Goal: Task Accomplishment & Management: Use online tool/utility

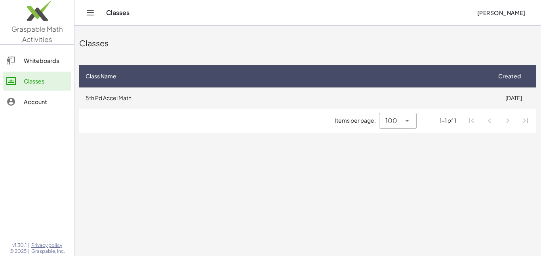
click at [187, 97] on td "5th Pd Accel Math" at bounding box center [285, 98] width 412 height 21
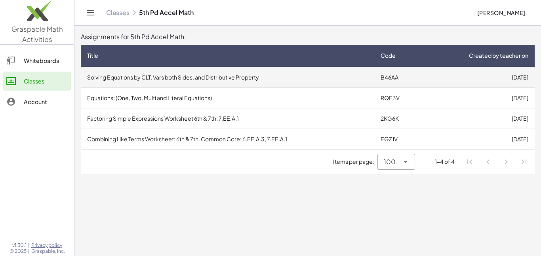
click at [238, 80] on td "Solving Equations by CLT, Vars both Sides, and Distributive Property" at bounding box center [227, 77] width 293 height 21
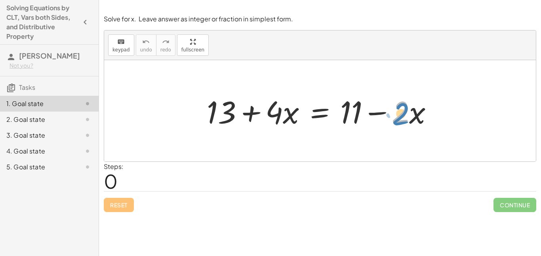
click at [398, 118] on div at bounding box center [323, 111] width 240 height 41
drag, startPoint x: 356, startPoint y: 118, endPoint x: 221, endPoint y: 118, distance: 135.5
click at [221, 118] on div at bounding box center [323, 111] width 240 height 41
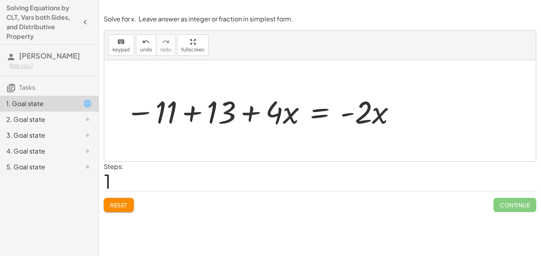
click at [124, 202] on span "Reset" at bounding box center [118, 205] width 17 height 7
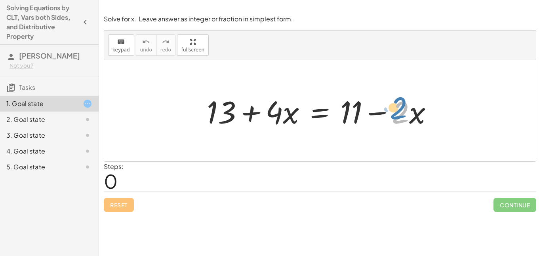
drag, startPoint x: 403, startPoint y: 113, endPoint x: 438, endPoint y: 109, distance: 35.5
click at [438, 109] on div at bounding box center [323, 111] width 240 height 41
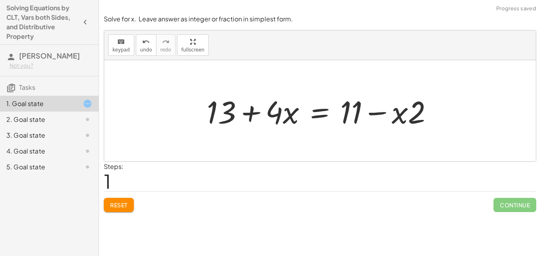
click at [114, 208] on span "Reset" at bounding box center [118, 205] width 17 height 7
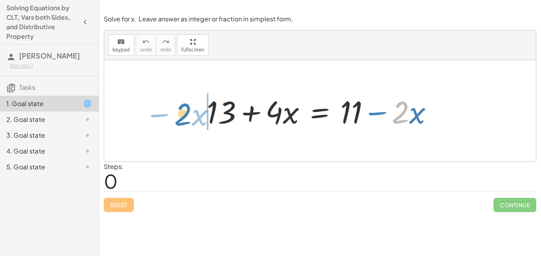
drag, startPoint x: 408, startPoint y: 116, endPoint x: 189, endPoint y: 117, distance: 218.6
click at [189, 117] on div "· 2 − · x + 13 + · 4 · x = + 11 − · 2 · x" at bounding box center [320, 110] width 432 height 101
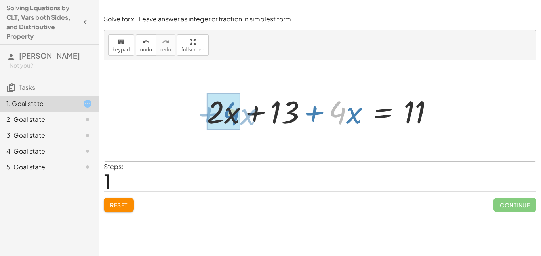
drag, startPoint x: 340, startPoint y: 115, endPoint x: 234, endPoint y: 116, distance: 106.1
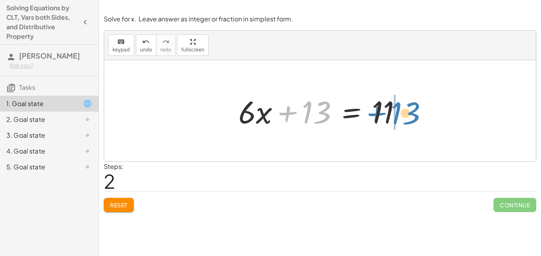
drag, startPoint x: 309, startPoint y: 112, endPoint x: 397, endPoint y: 113, distance: 88.3
click at [397, 113] on div at bounding box center [322, 111] width 177 height 41
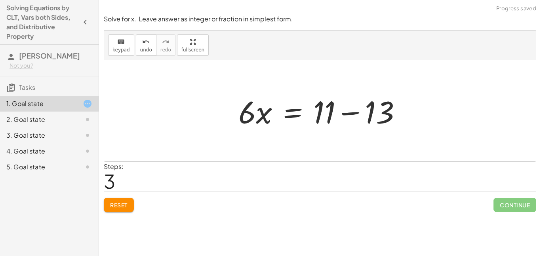
click at [432, 115] on div at bounding box center [320, 110] width 432 height 101
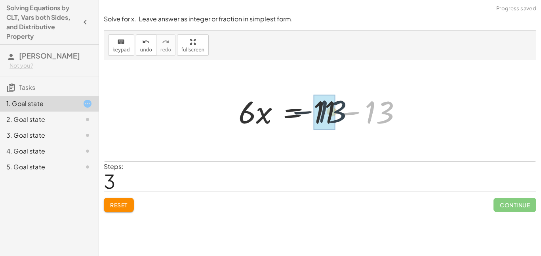
drag, startPoint x: 381, startPoint y: 119, endPoint x: 326, endPoint y: 118, distance: 54.7
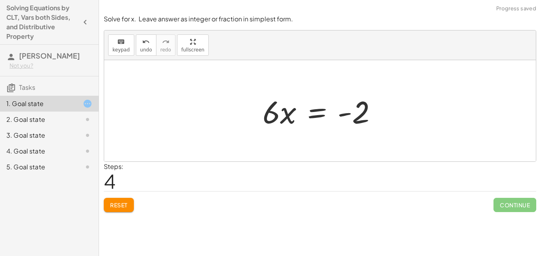
click at [315, 114] on div at bounding box center [323, 111] width 129 height 41
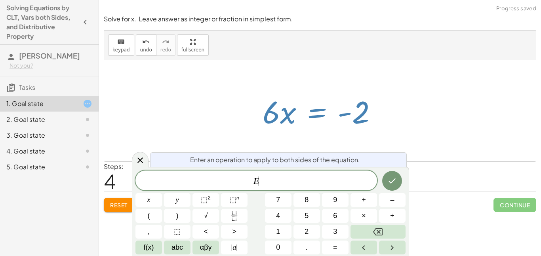
scroll to position [0, 0]
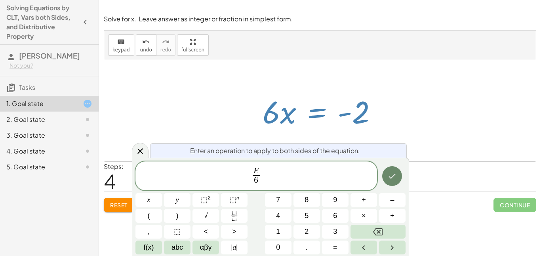
click at [394, 177] on icon "Done" at bounding box center [392, 176] width 10 height 10
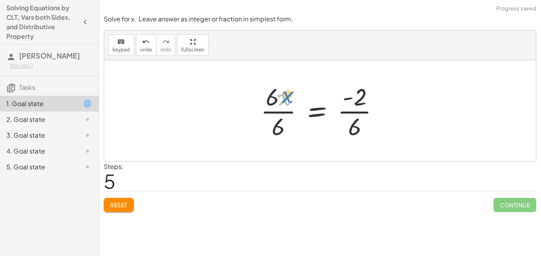
click at [282, 97] on div at bounding box center [323, 110] width 133 height 61
drag, startPoint x: 277, startPoint y: 132, endPoint x: 269, endPoint y: 105, distance: 28.8
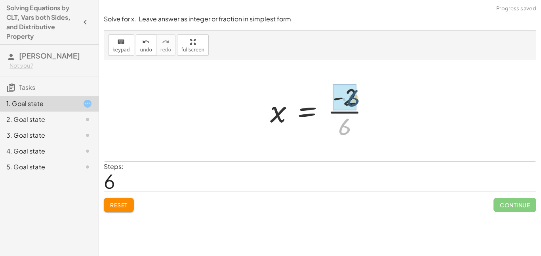
drag, startPoint x: 344, startPoint y: 123, endPoint x: 354, endPoint y: 90, distance: 35.2
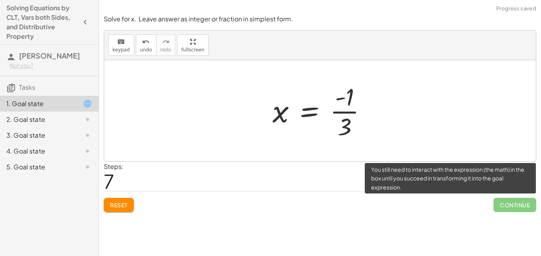
click at [502, 205] on span "Continue" at bounding box center [514, 205] width 43 height 14
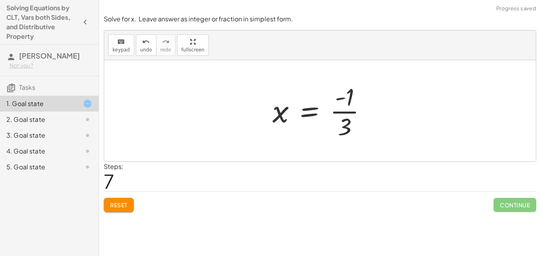
click at [421, 125] on div at bounding box center [320, 110] width 432 height 101
click at [349, 103] on div at bounding box center [323, 110] width 109 height 61
drag, startPoint x: 347, startPoint y: 124, endPoint x: 296, endPoint y: 106, distance: 53.5
click at [296, 106] on div at bounding box center [323, 110] width 109 height 61
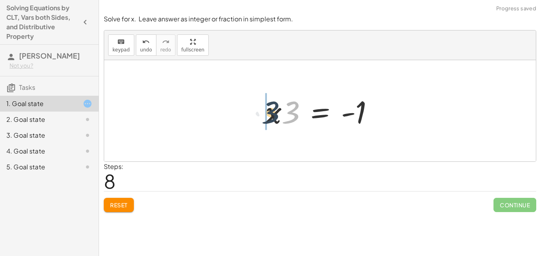
drag, startPoint x: 288, startPoint y: 117, endPoint x: 261, endPoint y: 115, distance: 26.6
click at [261, 115] on div at bounding box center [322, 111] width 123 height 41
click at [0, 0] on div "Solve for x. Leave answer as integer or fraction in simplest form. keyboard key…" at bounding box center [0, 0] width 0 height 0
drag, startPoint x: 292, startPoint y: 115, endPoint x: 373, endPoint y: 129, distance: 81.9
click at [373, 129] on div at bounding box center [322, 111] width 123 height 41
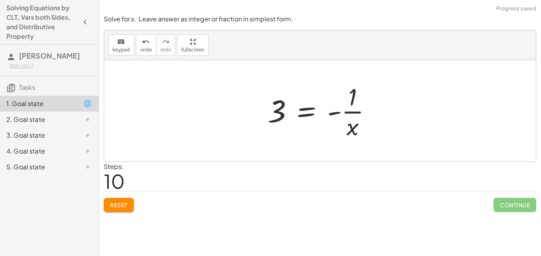
click at [113, 204] on span "Reset" at bounding box center [118, 205] width 17 height 7
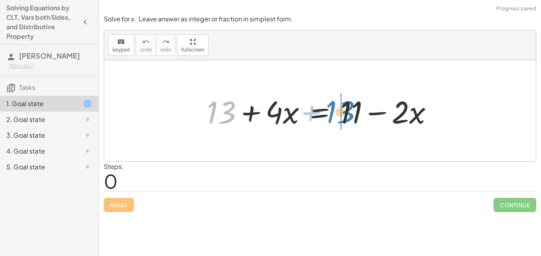
drag, startPoint x: 211, startPoint y: 120, endPoint x: 328, endPoint y: 118, distance: 117.6
click at [328, 118] on div at bounding box center [323, 111] width 240 height 41
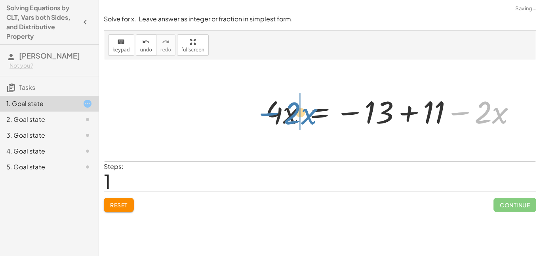
drag, startPoint x: 469, startPoint y: 118, endPoint x: 272, endPoint y: 118, distance: 196.8
click at [272, 118] on div at bounding box center [393, 111] width 265 height 41
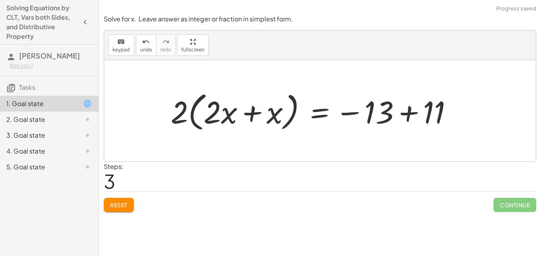
click at [139, 189] on div "Steps: 3" at bounding box center [320, 176] width 432 height 29
click at [131, 194] on div "Reset Continue" at bounding box center [320, 201] width 432 height 21
click at [126, 200] on button "Reset" at bounding box center [119, 205] width 30 height 14
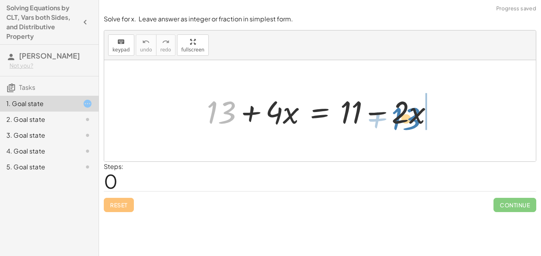
drag, startPoint x: 208, startPoint y: 120, endPoint x: 408, endPoint y: 128, distance: 200.6
click at [408, 128] on div at bounding box center [323, 111] width 240 height 41
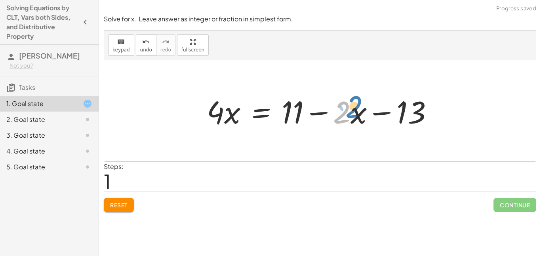
drag, startPoint x: 404, startPoint y: 119, endPoint x: 421, endPoint y: 113, distance: 17.7
click at [421, 113] on div at bounding box center [323, 111] width 240 height 41
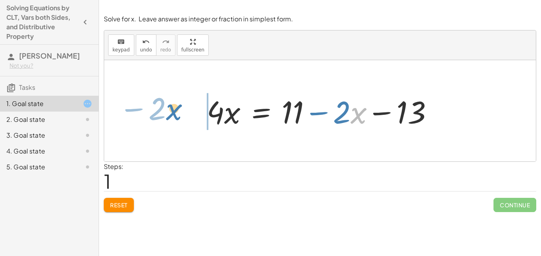
drag, startPoint x: 354, startPoint y: 116, endPoint x: 169, endPoint y: 112, distance: 185.0
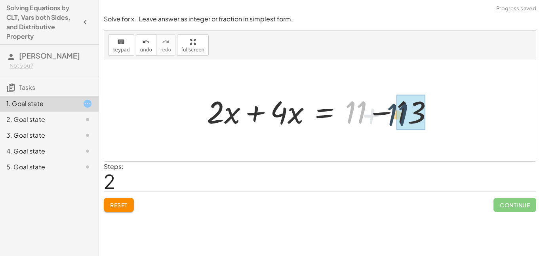
drag, startPoint x: 349, startPoint y: 120, endPoint x: 398, endPoint y: 121, distance: 49.5
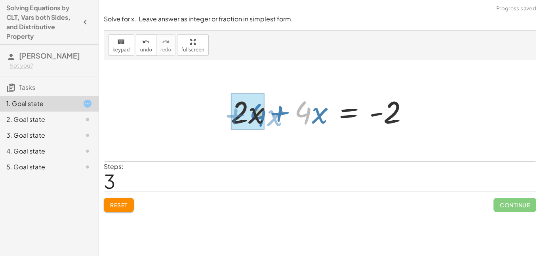
drag, startPoint x: 298, startPoint y: 117, endPoint x: 248, endPoint y: 120, distance: 50.0
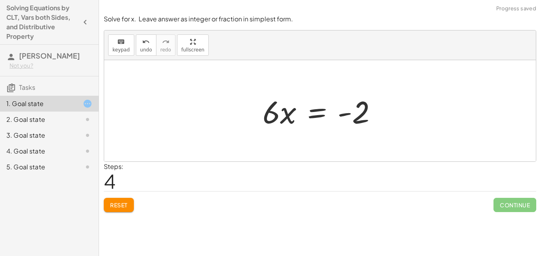
click at [320, 119] on div at bounding box center [323, 111] width 129 height 41
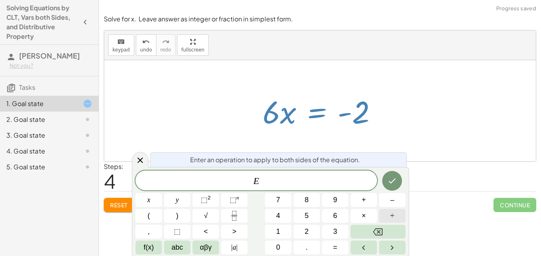
click at [389, 219] on button "÷" at bounding box center [392, 216] width 27 height 14
click at [346, 221] on button "6" at bounding box center [335, 216] width 27 height 14
click at [385, 184] on button "Done" at bounding box center [392, 181] width 20 height 20
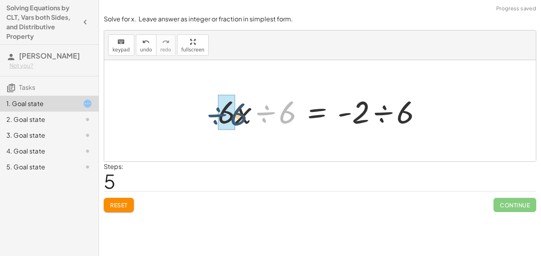
drag, startPoint x: 288, startPoint y: 112, endPoint x: 236, endPoint y: 113, distance: 52.3
click at [236, 113] on div at bounding box center [323, 111] width 218 height 41
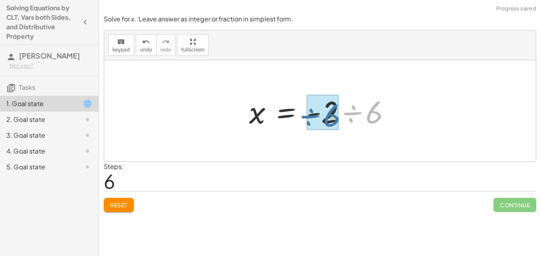
drag, startPoint x: 396, startPoint y: 111, endPoint x: 347, endPoint y: 112, distance: 48.7
click at [347, 112] on div at bounding box center [323, 111] width 156 height 41
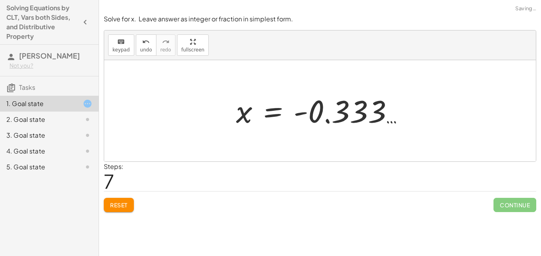
click at [388, 111] on div at bounding box center [323, 110] width 182 height 39
click at [342, 120] on div at bounding box center [323, 110] width 182 height 39
click at [269, 114] on div at bounding box center [323, 110] width 182 height 39
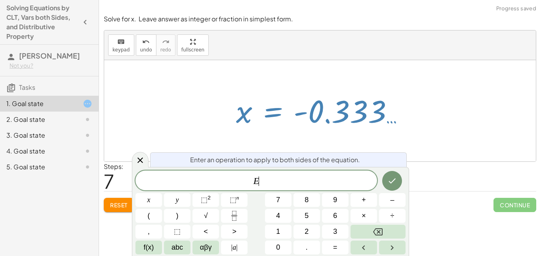
click at [341, 121] on div at bounding box center [323, 110] width 182 height 39
click at [392, 178] on icon "Done" at bounding box center [392, 181] width 10 height 10
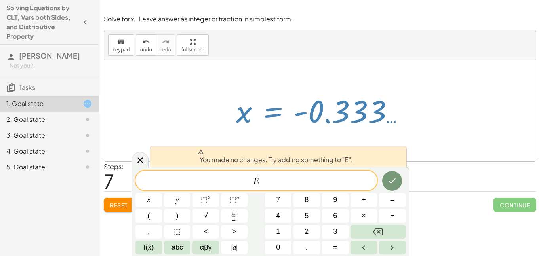
click at [349, 124] on div at bounding box center [323, 110] width 182 height 39
click at [137, 161] on icon at bounding box center [140, 161] width 10 height 10
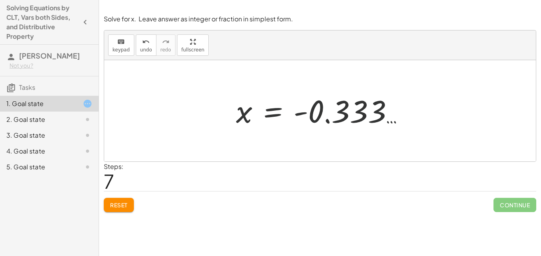
click at [328, 116] on div at bounding box center [323, 110] width 182 height 39
click at [385, 114] on div at bounding box center [323, 110] width 182 height 39
click at [376, 111] on div at bounding box center [323, 110] width 182 height 39
drag, startPoint x: 301, startPoint y: 114, endPoint x: 338, endPoint y: 118, distance: 37.4
click at [338, 118] on div at bounding box center [323, 110] width 182 height 39
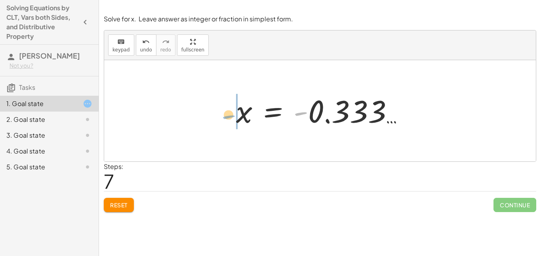
drag, startPoint x: 301, startPoint y: 113, endPoint x: 227, endPoint y: 116, distance: 74.9
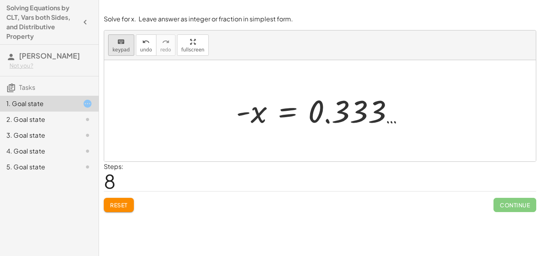
click at [124, 53] on button "keyboard keypad" at bounding box center [121, 44] width 26 height 21
click at [288, 112] on div "= x 0.333 … -" at bounding box center [288, 112] width 0 height 0
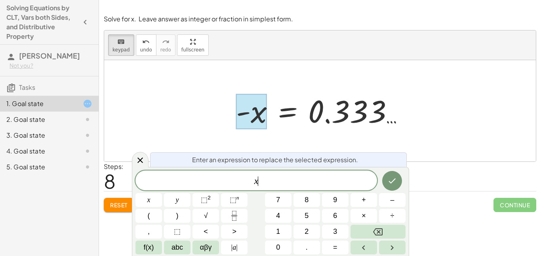
scroll to position [2, 0]
click at [387, 177] on icon "Done" at bounding box center [392, 181] width 10 height 10
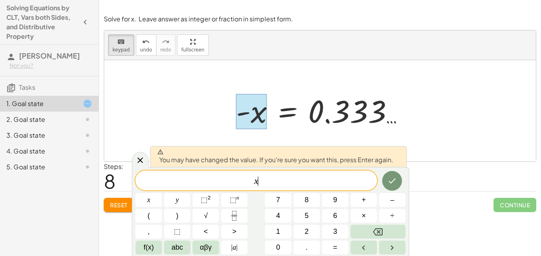
click at [127, 201] on button "Reset" at bounding box center [119, 205] width 30 height 14
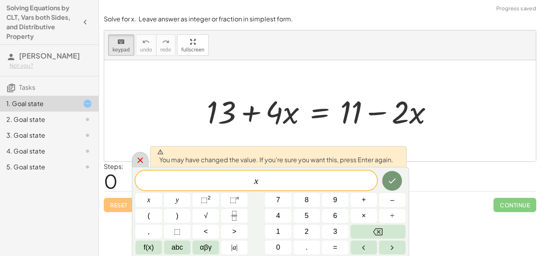
click at [141, 161] on icon at bounding box center [140, 161] width 6 height 6
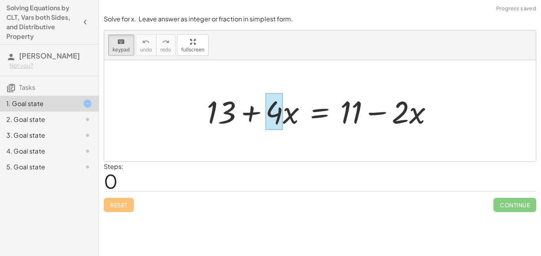
drag, startPoint x: 227, startPoint y: 116, endPoint x: 272, endPoint y: 116, distance: 45.2
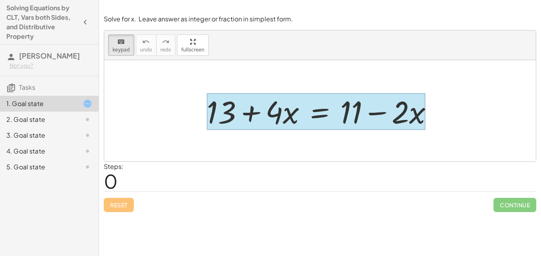
click at [339, 114] on div at bounding box center [316, 111] width 219 height 37
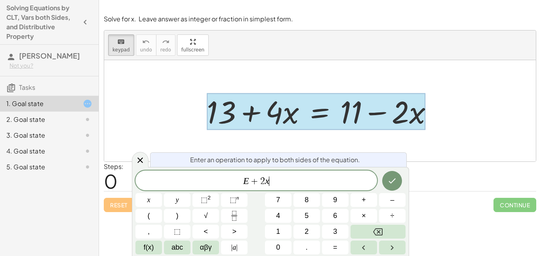
scroll to position [4, 0]
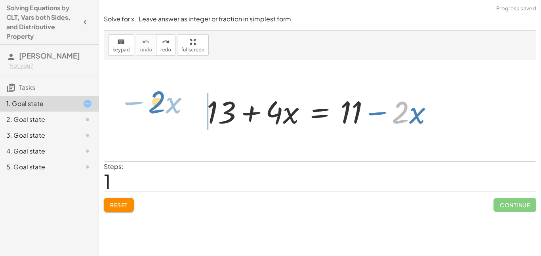
drag, startPoint x: 395, startPoint y: 116, endPoint x: 151, endPoint y: 106, distance: 243.8
click at [151, 106] on div "· 2 − · x + 13 + · 4 · x = + 11 − · 2 · x" at bounding box center [320, 110] width 432 height 101
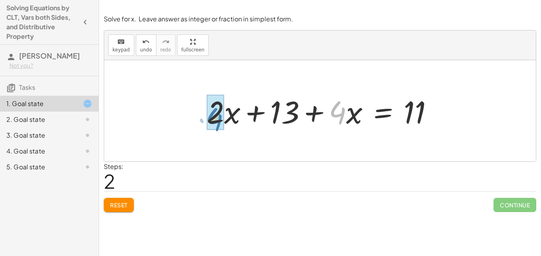
drag, startPoint x: 332, startPoint y: 112, endPoint x: 209, endPoint y: 119, distance: 122.6
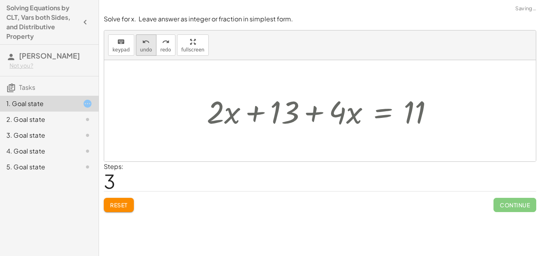
click at [139, 54] on button "undo undo" at bounding box center [146, 44] width 21 height 21
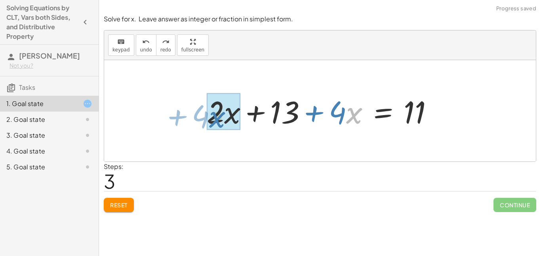
drag, startPoint x: 356, startPoint y: 113, endPoint x: 219, endPoint y: 117, distance: 137.1
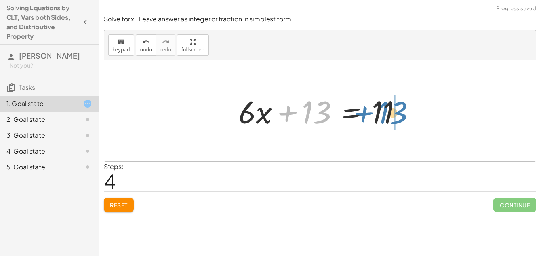
drag, startPoint x: 293, startPoint y: 117, endPoint x: 369, endPoint y: 117, distance: 76.4
click at [369, 117] on div at bounding box center [322, 111] width 177 height 41
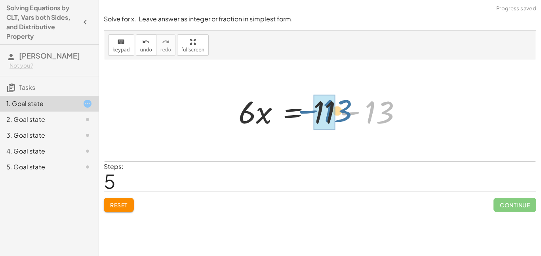
drag, startPoint x: 371, startPoint y: 118, endPoint x: 324, endPoint y: 116, distance: 47.2
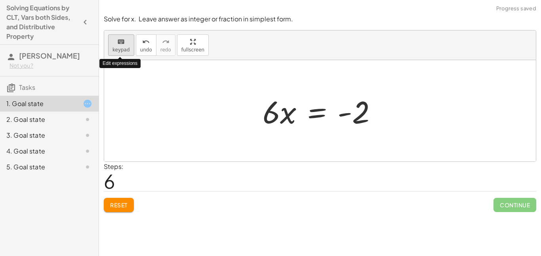
click at [126, 50] on span "keypad" at bounding box center [120, 50] width 17 height 6
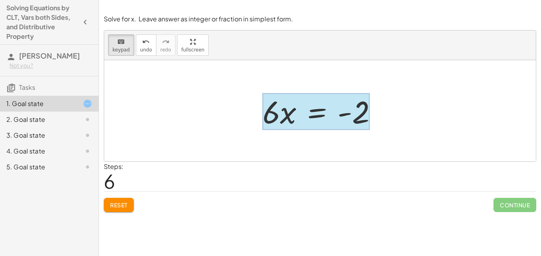
click at [308, 114] on div at bounding box center [316, 111] width 107 height 37
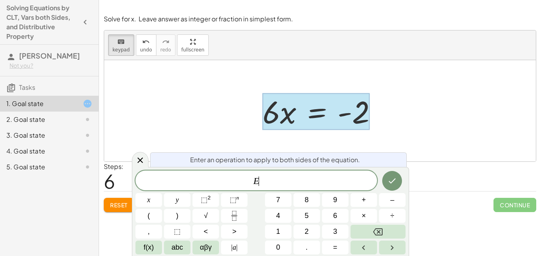
scroll to position [4, 0]
click at [393, 213] on span "÷" at bounding box center [393, 216] width 4 height 11
click at [329, 221] on button "6" at bounding box center [335, 216] width 27 height 14
click at [389, 183] on icon "Done" at bounding box center [392, 181] width 10 height 10
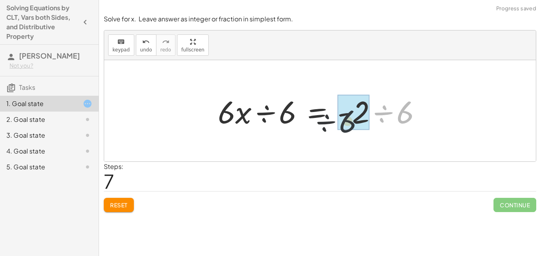
drag, startPoint x: 403, startPoint y: 112, endPoint x: 342, endPoint y: 120, distance: 61.1
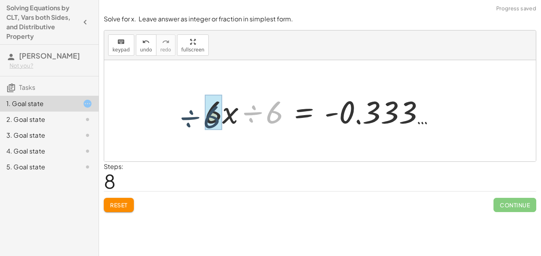
drag, startPoint x: 293, startPoint y: 117, endPoint x: 229, endPoint y: 122, distance: 63.9
click at [229, 122] on div at bounding box center [323, 111] width 244 height 41
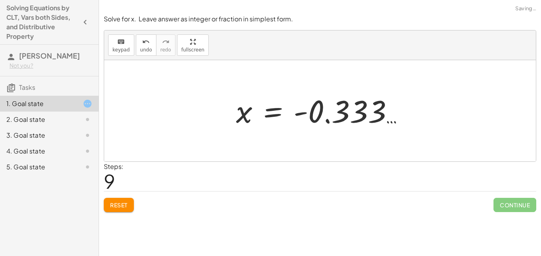
click at [361, 118] on div at bounding box center [323, 110] width 182 height 39
click at [131, 51] on button "keyboard keypad" at bounding box center [121, 44] width 26 height 21
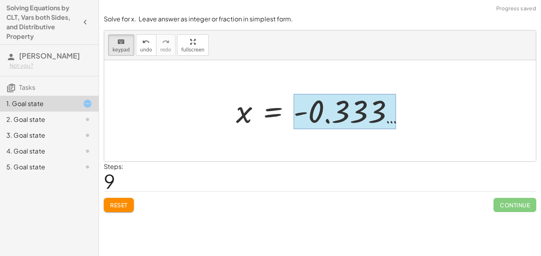
click at [356, 112] on div at bounding box center [344, 111] width 103 height 35
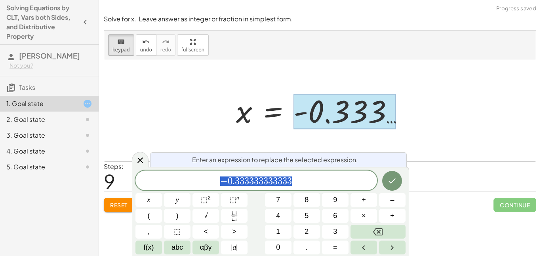
scroll to position [5, 0]
click at [355, 178] on span "− 0 . 3 3 3 3 3 3 3 3 3 3 3 3" at bounding box center [256, 181] width 242 height 11
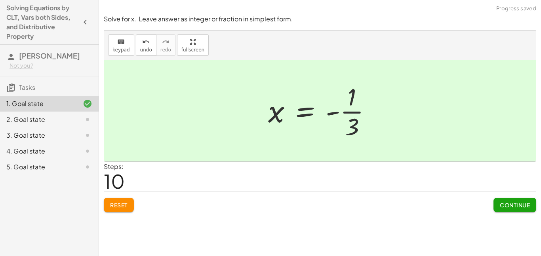
click at [514, 203] on span "Continue" at bounding box center [515, 205] width 30 height 7
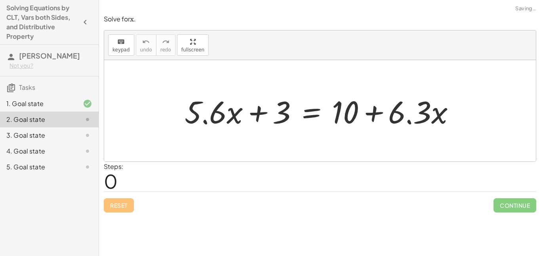
click at [260, 147] on div at bounding box center [320, 110] width 432 height 101
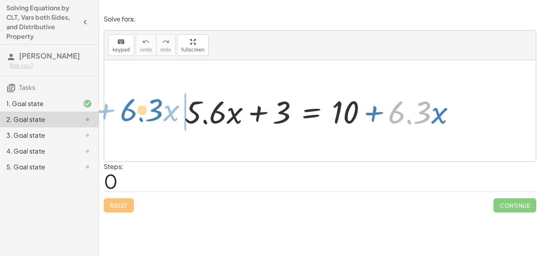
drag, startPoint x: 395, startPoint y: 111, endPoint x: 126, endPoint y: 108, distance: 269.3
click at [126, 108] on div "· 6.3 + · x + · 5.6 · x + 3 = + 10 + · 6.3 · x" at bounding box center [320, 110] width 432 height 101
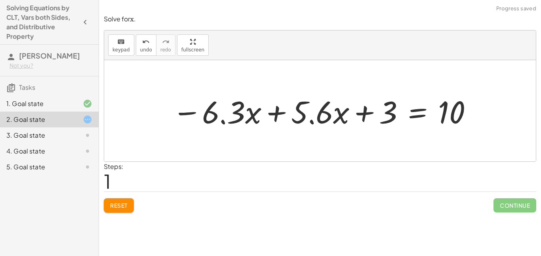
click at [192, 119] on div at bounding box center [322, 111] width 309 height 41
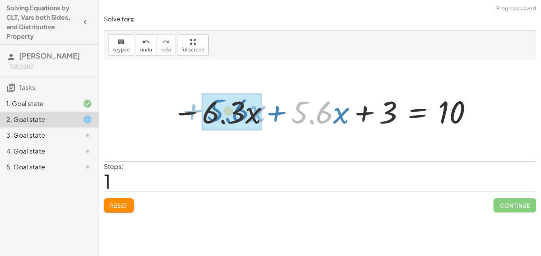
drag, startPoint x: 301, startPoint y: 114, endPoint x: 211, endPoint y: 112, distance: 89.5
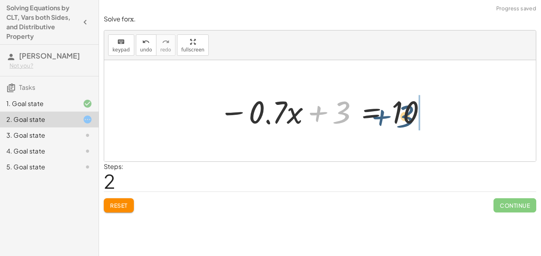
drag, startPoint x: 319, startPoint y: 114, endPoint x: 405, endPoint y: 117, distance: 86.0
click at [405, 117] on div at bounding box center [323, 111] width 216 height 41
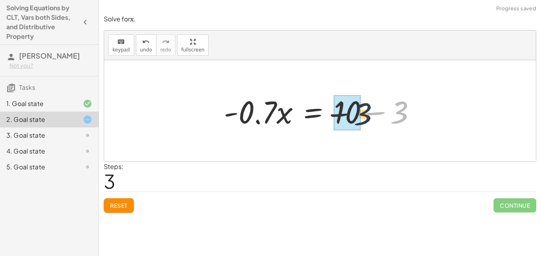
drag, startPoint x: 408, startPoint y: 112, endPoint x: 364, endPoint y: 113, distance: 44.0
click at [364, 113] on div at bounding box center [323, 111] width 206 height 41
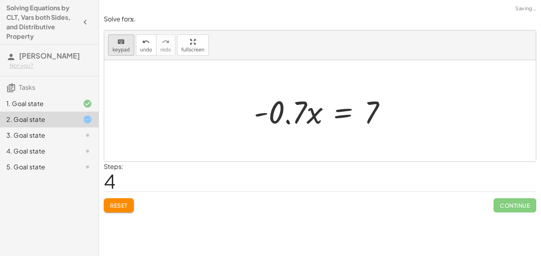
click at [127, 46] on button "keyboard keypad" at bounding box center [121, 44] width 26 height 21
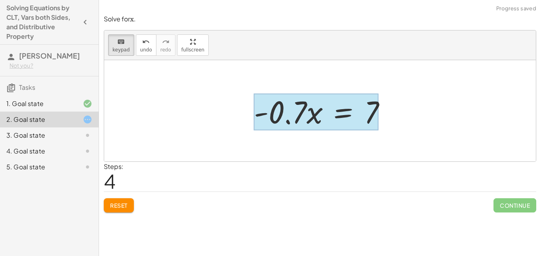
click at [337, 107] on div at bounding box center [316, 111] width 124 height 37
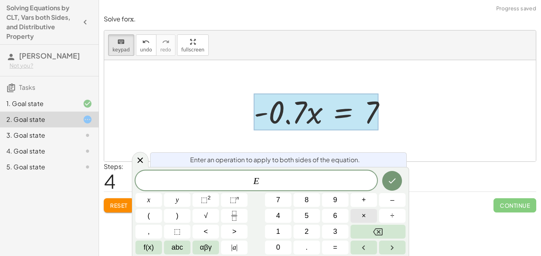
click at [376, 220] on button "×" at bounding box center [364, 216] width 27 height 14
click at [278, 204] on span "7" at bounding box center [278, 200] width 4 height 11
click at [396, 185] on icon "Done" at bounding box center [392, 181] width 10 height 10
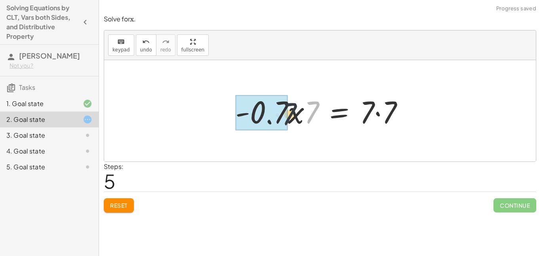
drag, startPoint x: 309, startPoint y: 114, endPoint x: 282, endPoint y: 115, distance: 26.9
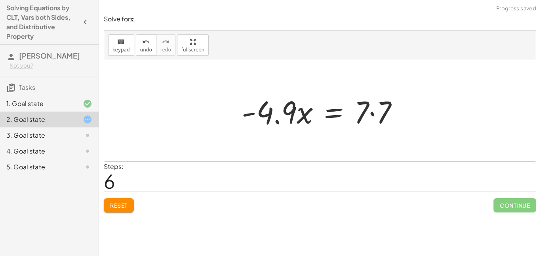
click at [128, 202] on button "Reset" at bounding box center [119, 205] width 30 height 14
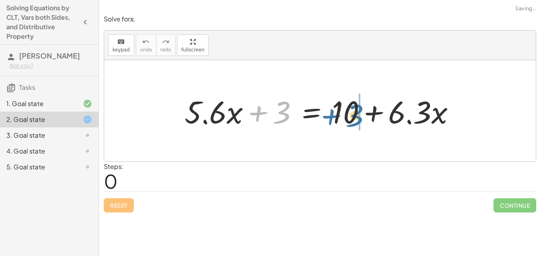
drag, startPoint x: 283, startPoint y: 115, endPoint x: 357, endPoint y: 118, distance: 74.5
click at [357, 118] on div at bounding box center [323, 111] width 285 height 41
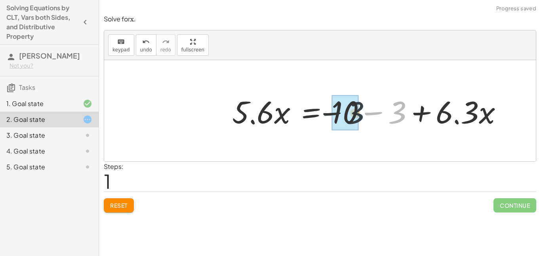
drag, startPoint x: 389, startPoint y: 113, endPoint x: 340, endPoint y: 113, distance: 48.7
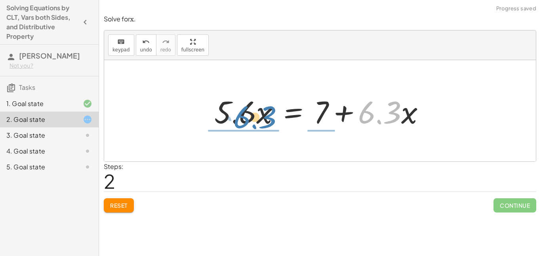
drag, startPoint x: 376, startPoint y: 114, endPoint x: 251, endPoint y: 118, distance: 124.8
click at [251, 118] on div at bounding box center [322, 111] width 225 height 41
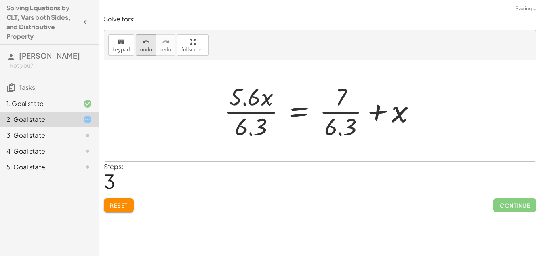
click at [143, 55] on button "undo undo" at bounding box center [146, 44] width 21 height 21
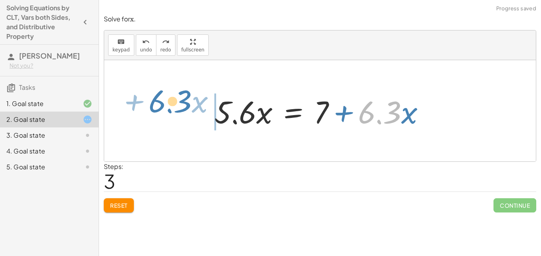
drag, startPoint x: 365, startPoint y: 110, endPoint x: 152, endPoint y: 99, distance: 213.8
click at [152, 99] on div "+ · 5.6 · x + 3 = + 10 + · 6.3 · x · 5.6 · x = + 10 − 3 + · 6.3 · x · 6.3 + · x…" at bounding box center [320, 110] width 432 height 101
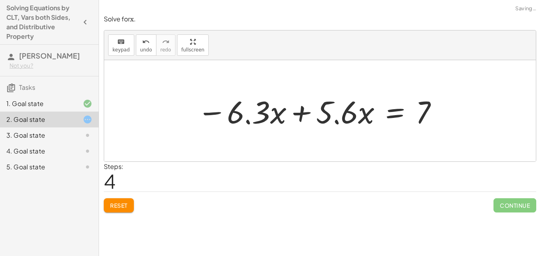
click at [219, 111] on div at bounding box center [317, 111] width 249 height 41
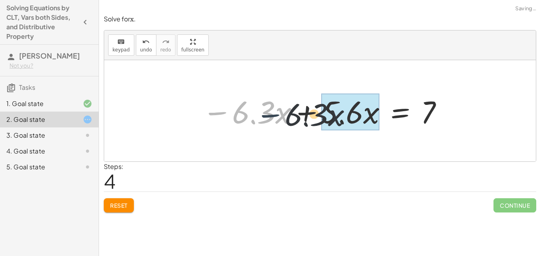
drag, startPoint x: 226, startPoint y: 113, endPoint x: 295, endPoint y: 115, distance: 68.5
click at [295, 115] on div at bounding box center [322, 111] width 249 height 41
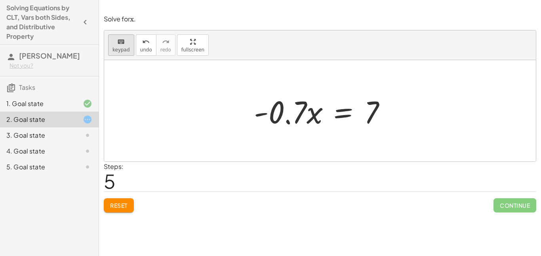
click at [130, 53] on button "keyboard keypad" at bounding box center [121, 44] width 26 height 21
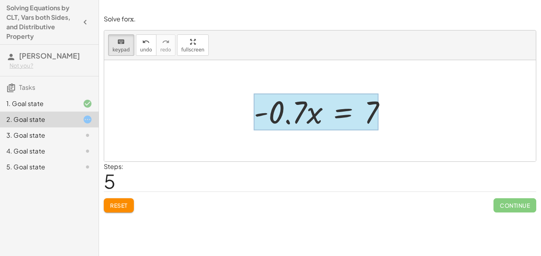
click at [337, 118] on div at bounding box center [316, 111] width 124 height 37
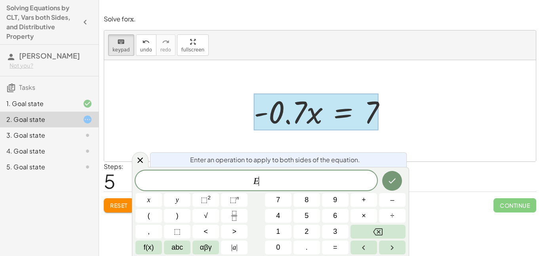
scroll to position [6, 0]
click at [372, 213] on button "×" at bounding box center [364, 216] width 27 height 14
click at [286, 232] on button "1" at bounding box center [278, 232] width 27 height 14
click at [286, 241] on button "0" at bounding box center [278, 248] width 27 height 14
click at [385, 178] on button "Done" at bounding box center [392, 181] width 20 height 20
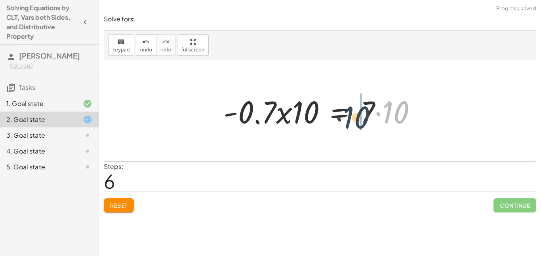
drag, startPoint x: 413, startPoint y: 109, endPoint x: 373, endPoint y: 113, distance: 40.6
click at [373, 113] on div at bounding box center [323, 111] width 208 height 41
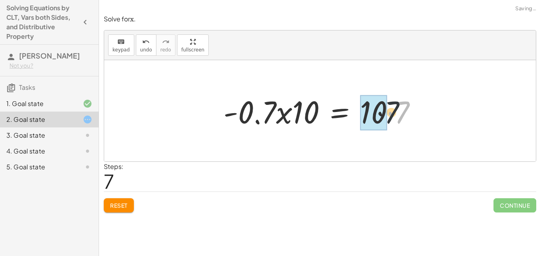
drag, startPoint x: 406, startPoint y: 113, endPoint x: 387, endPoint y: 113, distance: 19.0
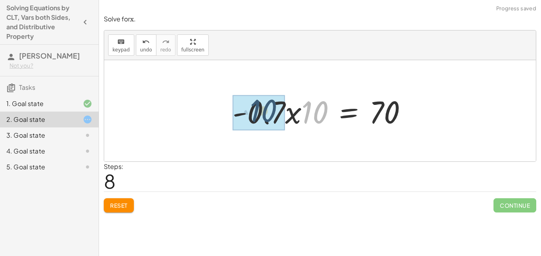
drag, startPoint x: 313, startPoint y: 112, endPoint x: 261, endPoint y: 111, distance: 51.9
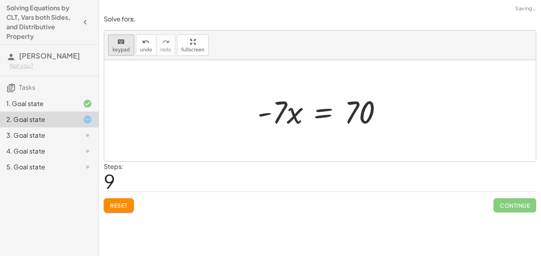
click at [124, 45] on div "keyboard" at bounding box center [120, 42] width 17 height 10
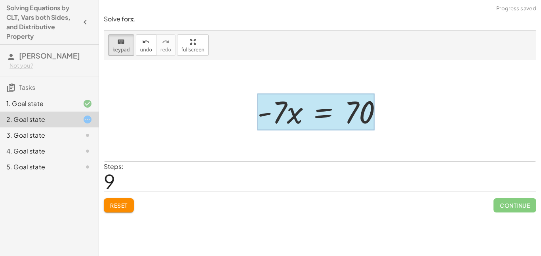
click at [309, 104] on div at bounding box center [315, 111] width 117 height 37
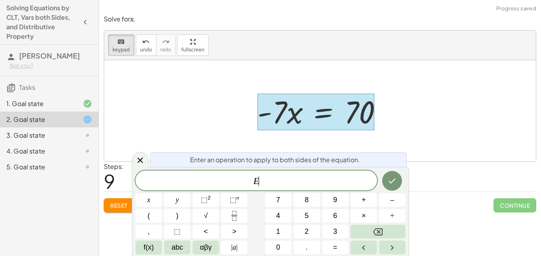
scroll to position [6, 0]
click at [392, 217] on span "÷" at bounding box center [393, 216] width 4 height 11
click at [388, 204] on button "–" at bounding box center [392, 200] width 27 height 14
click at [278, 206] on button "7" at bounding box center [278, 200] width 27 height 14
click at [390, 189] on button "Done" at bounding box center [392, 181] width 20 height 20
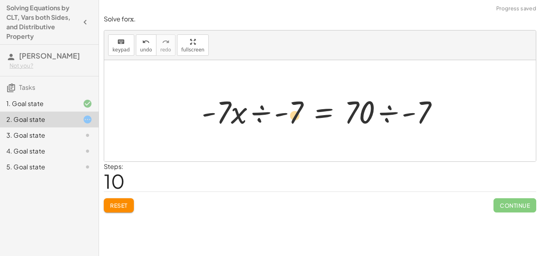
drag, startPoint x: 288, startPoint y: 119, endPoint x: 307, endPoint y: 123, distance: 19.7
click at [307, 123] on div at bounding box center [323, 111] width 251 height 41
click at [299, 111] on div at bounding box center [323, 111] width 251 height 41
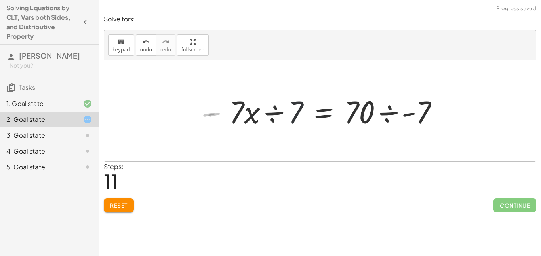
click at [294, 105] on div at bounding box center [338, 111] width 222 height 41
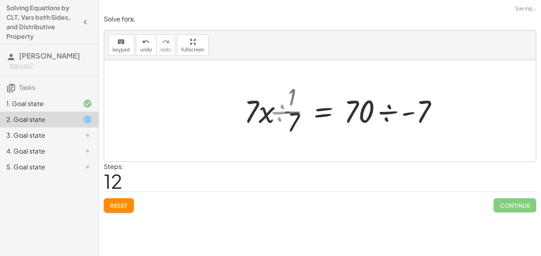
click at [296, 107] on div at bounding box center [348, 110] width 202 height 61
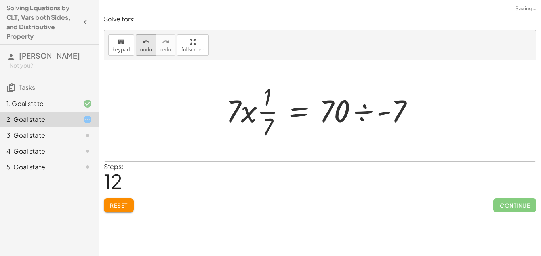
click at [145, 53] on button "undo undo" at bounding box center [146, 44] width 21 height 21
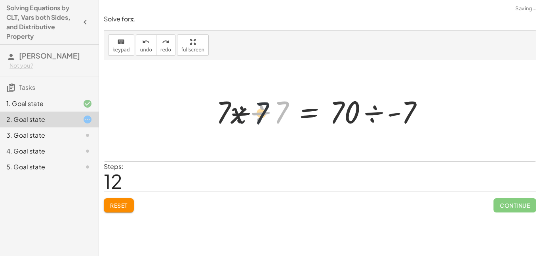
drag, startPoint x: 281, startPoint y: 110, endPoint x: 238, endPoint y: 113, distance: 42.9
click at [238, 113] on div at bounding box center [323, 111] width 222 height 41
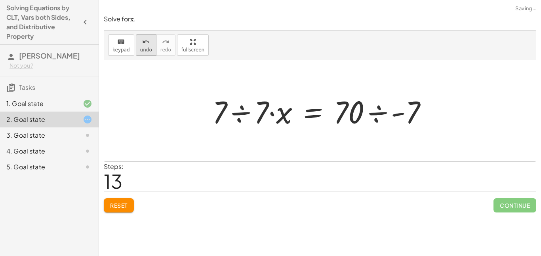
click at [143, 40] on icon "undo" at bounding box center [146, 42] width 8 height 10
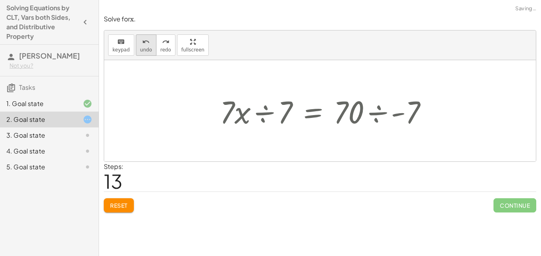
click at [143, 40] on icon "undo" at bounding box center [146, 42] width 8 height 10
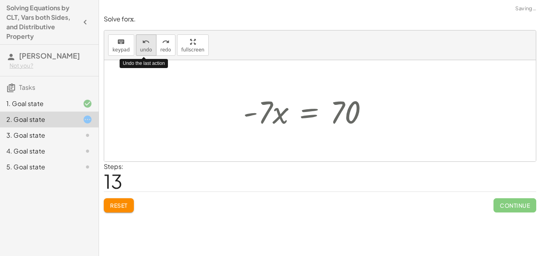
click at [143, 40] on icon "undo" at bounding box center [146, 42] width 8 height 10
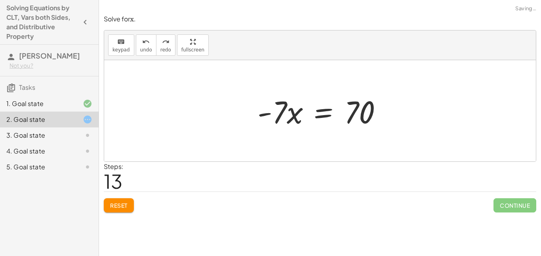
click at [125, 207] on span "Reset" at bounding box center [118, 205] width 17 height 7
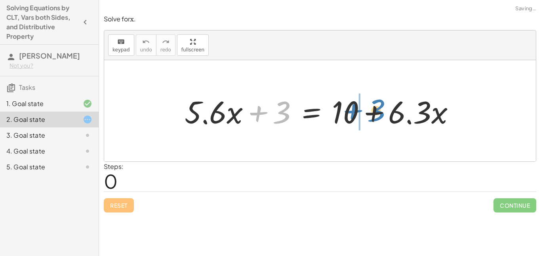
drag, startPoint x: 278, startPoint y: 114, endPoint x: 369, endPoint y: 111, distance: 91.5
click at [369, 111] on div at bounding box center [323, 111] width 285 height 41
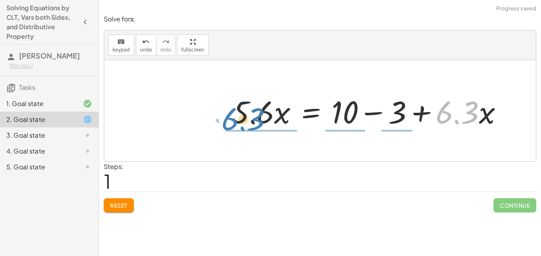
drag, startPoint x: 446, startPoint y: 115, endPoint x: 232, endPoint y: 121, distance: 214.4
click at [232, 121] on div at bounding box center [370, 111] width 285 height 41
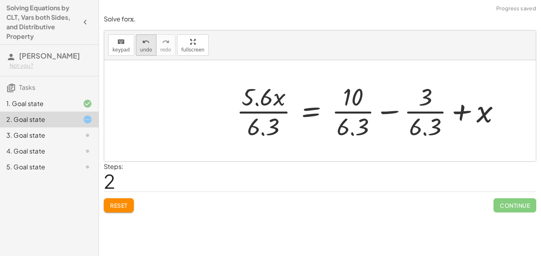
click at [148, 48] on span "undo" at bounding box center [146, 50] width 12 height 6
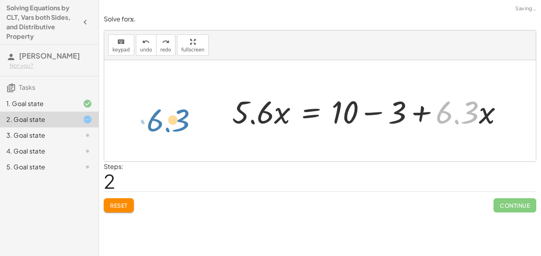
drag, startPoint x: 440, startPoint y: 118, endPoint x: 151, endPoint y: 124, distance: 289.2
click at [151, 124] on div "+ · 5.6 · x + 3 = + 10 + · 6.3 · x · 6.3 + · x · 5.6 · x = + 10 − 3 + · 6.3 · x" at bounding box center [320, 110] width 432 height 101
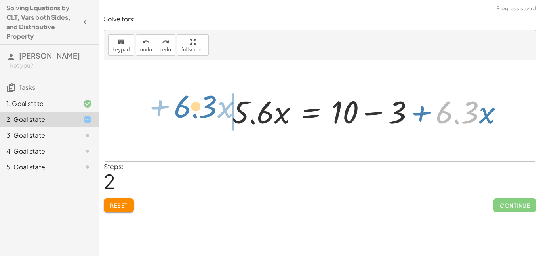
drag, startPoint x: 439, startPoint y: 116, endPoint x: 178, endPoint y: 110, distance: 261.5
click at [178, 110] on div "+ · 5.6 · x + 3 = + 10 + · 6.3 · x · 6.3 + · x · 5.6 · x = + 10 − 3 + · 6.3 · x" at bounding box center [320, 110] width 432 height 101
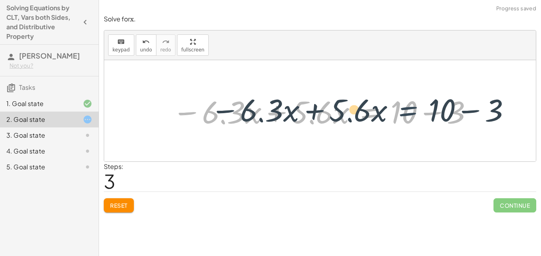
drag, startPoint x: 387, startPoint y: 114, endPoint x: 426, endPoint y: 112, distance: 38.9
click at [426, 112] on div at bounding box center [322, 111] width 309 height 41
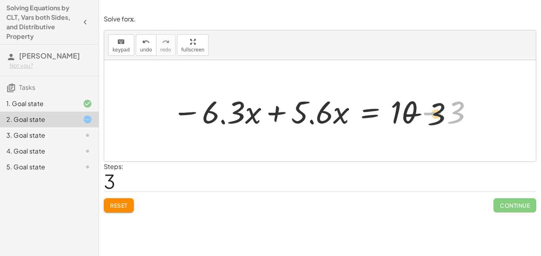
drag, startPoint x: 462, startPoint y: 114, endPoint x: 424, endPoint y: 114, distance: 38.0
click at [424, 114] on div at bounding box center [322, 111] width 309 height 41
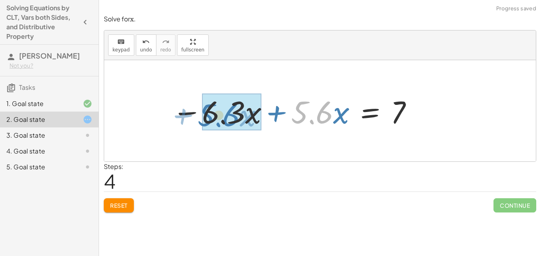
drag, startPoint x: 310, startPoint y: 119, endPoint x: 219, endPoint y: 122, distance: 91.1
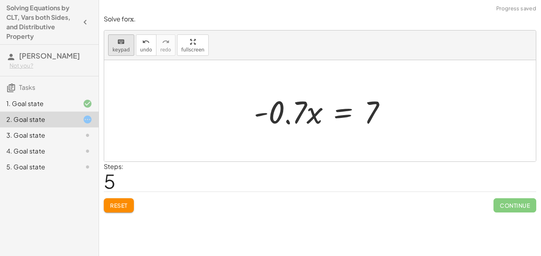
click at [128, 45] on div "keyboard" at bounding box center [120, 42] width 17 height 10
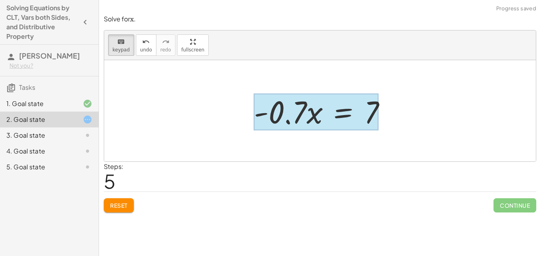
click at [340, 124] on div at bounding box center [316, 111] width 124 height 37
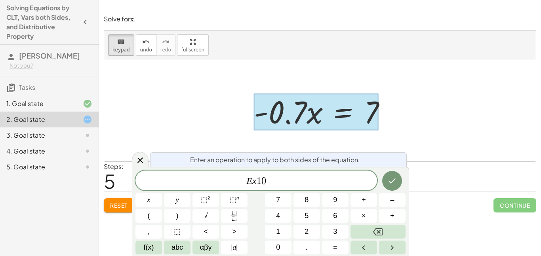
scroll to position [0, 0]
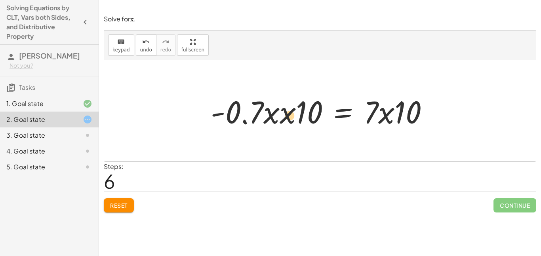
drag, startPoint x: 293, startPoint y: 113, endPoint x: 298, endPoint y: 116, distance: 5.8
click at [298, 116] on div at bounding box center [323, 111] width 232 height 41
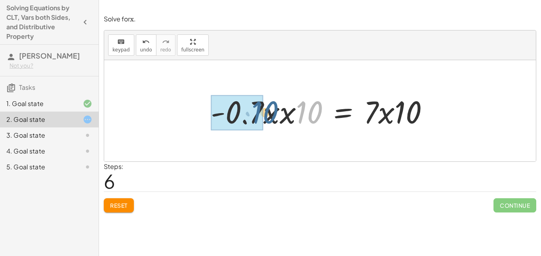
drag, startPoint x: 309, startPoint y: 114, endPoint x: 261, endPoint y: 114, distance: 47.1
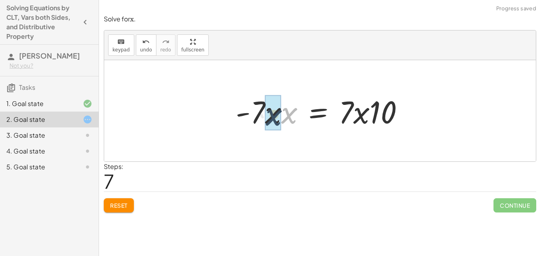
drag, startPoint x: 293, startPoint y: 113, endPoint x: 277, endPoint y: 114, distance: 15.9
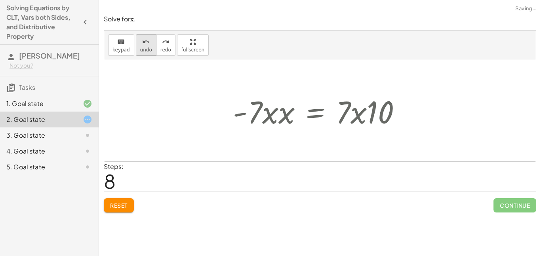
click at [143, 51] on span "undo" at bounding box center [146, 50] width 12 height 6
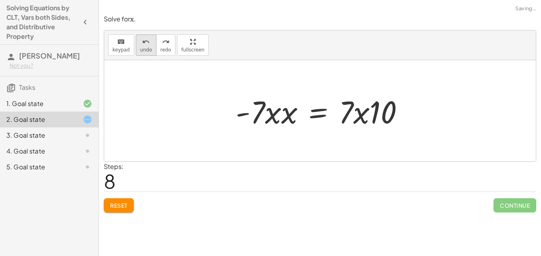
click at [143, 51] on span "undo" at bounding box center [146, 50] width 12 height 6
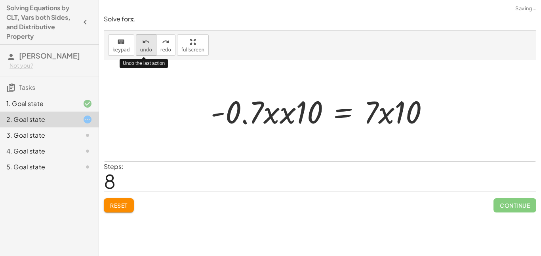
click at [143, 51] on span "undo" at bounding box center [146, 50] width 12 height 6
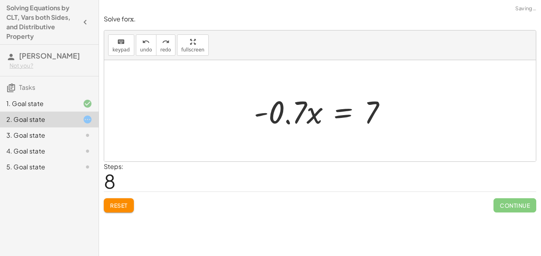
click at [117, 203] on span "Reset" at bounding box center [118, 205] width 17 height 7
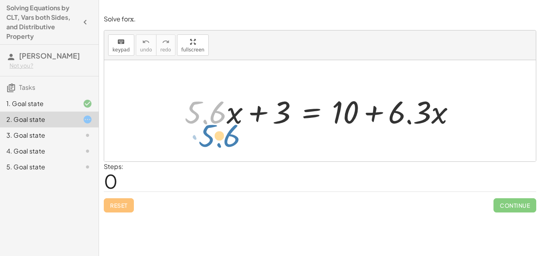
drag, startPoint x: 213, startPoint y: 116, endPoint x: 225, endPoint y: 138, distance: 25.0
click at [225, 138] on div "· 5.6 + · x + · 5.6 · x + 3 = + 10 + · 6.3 · x" at bounding box center [320, 110] width 432 height 101
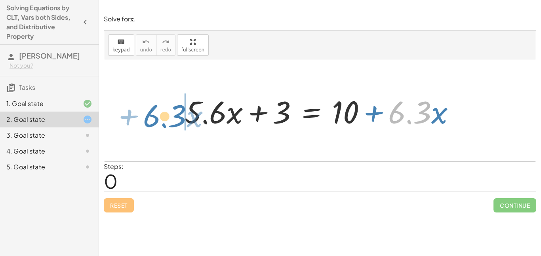
drag, startPoint x: 417, startPoint y: 117, endPoint x: 172, endPoint y: 121, distance: 245.2
click at [172, 121] on div "· 6.3 + · x + · 5.6 · x + 3 = + 10 + · 6.3 · x" at bounding box center [320, 110] width 432 height 101
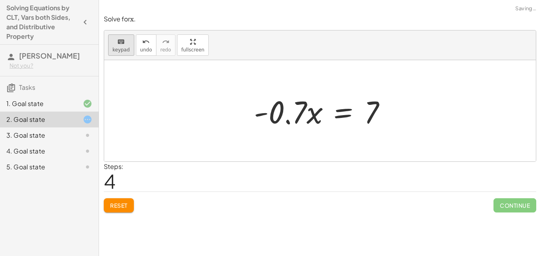
click at [125, 46] on button "keyboard keypad" at bounding box center [121, 44] width 26 height 21
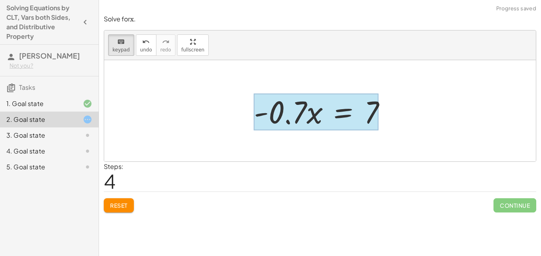
click at [333, 115] on div at bounding box center [316, 111] width 124 height 37
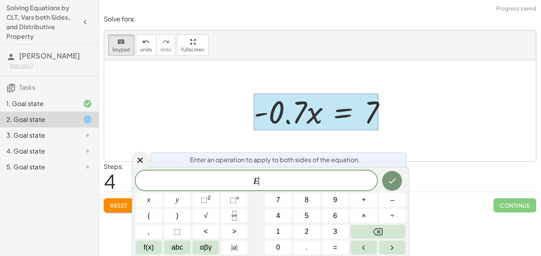
scroll to position [9, 0]
click at [362, 216] on span "×" at bounding box center [364, 216] width 4 height 11
click at [392, 179] on icon "Done" at bounding box center [392, 181] width 10 height 10
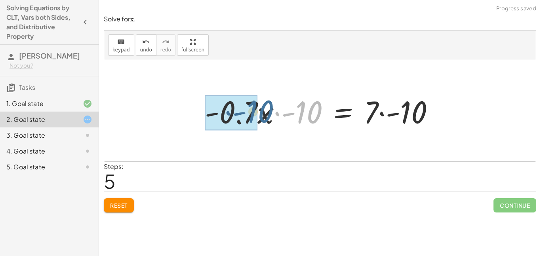
drag, startPoint x: 312, startPoint y: 120, endPoint x: 261, endPoint y: 119, distance: 50.3
click at [261, 119] on div at bounding box center [323, 111] width 244 height 41
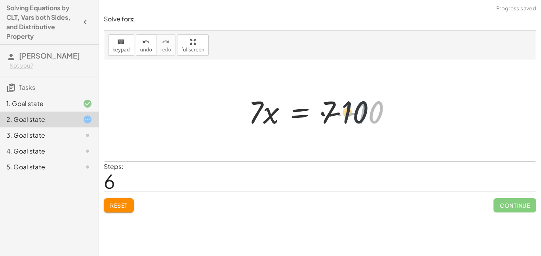
drag, startPoint x: 372, startPoint y: 116, endPoint x: 336, endPoint y: 114, distance: 36.5
click at [336, 114] on div at bounding box center [322, 111] width 157 height 41
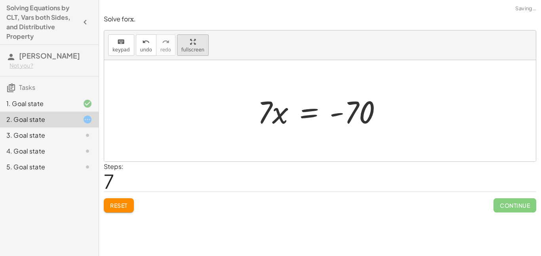
click at [178, 98] on div "keyboard keypad undo undo redo redo fullscreen + · 5.6 · x + 3 = + 10 + · 6.3 ·…" at bounding box center [320, 95] width 432 height 131
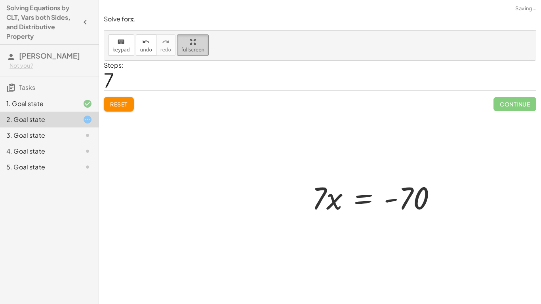
click at [99, 0] on html "Solving Equations by CLT, Vars both Sides, and Distributive Property [PERSON_NA…" at bounding box center [270, 152] width 541 height 304
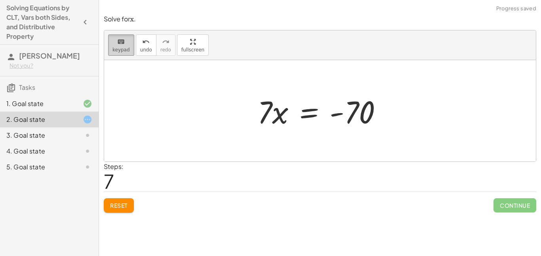
click at [121, 40] on icon "keyboard" at bounding box center [121, 42] width 8 height 10
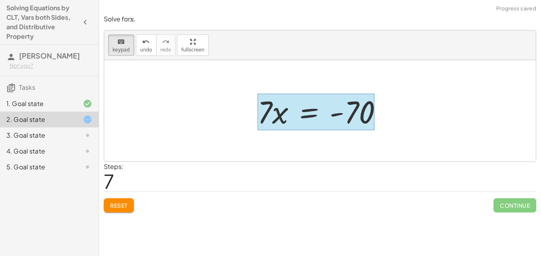
click at [303, 116] on div at bounding box center [315, 111] width 117 height 37
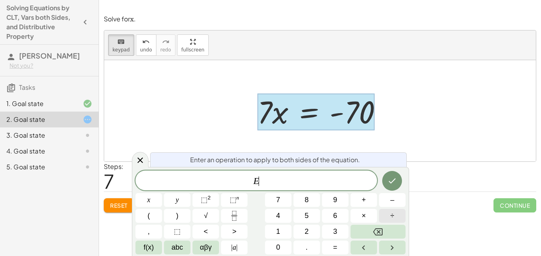
click at [392, 209] on button "÷" at bounding box center [392, 216] width 27 height 14
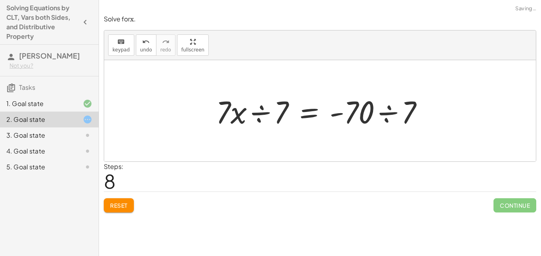
scroll to position [0, 0]
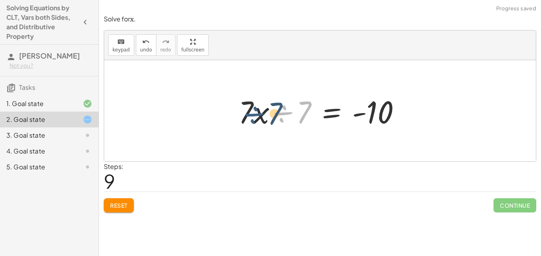
drag, startPoint x: 286, startPoint y: 112, endPoint x: 227, endPoint y: 113, distance: 59.0
click at [227, 113] on div "+ · 5.6 · x + 3 = + 10 + · 6.3 · x − · 6.3 · x + · 5.6 · x + 3 = 10 − · 6.3 · x…" at bounding box center [320, 111] width 187 height 45
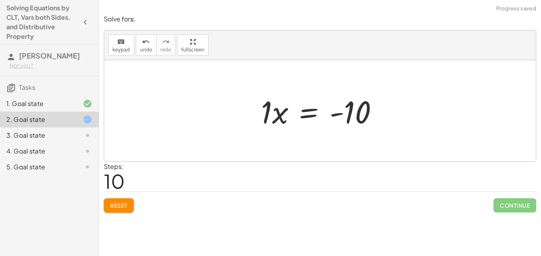
click at [271, 109] on div at bounding box center [322, 111] width 131 height 41
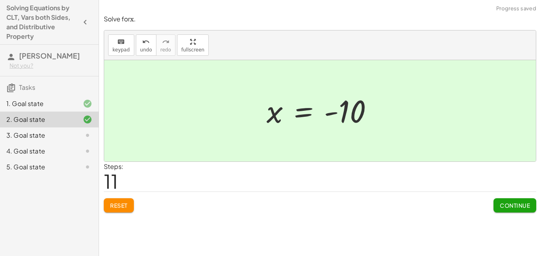
click at [514, 209] on button "Continue" at bounding box center [514, 205] width 43 height 14
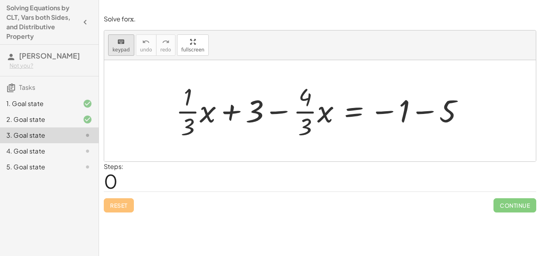
click at [122, 47] on span "keypad" at bounding box center [120, 50] width 17 height 6
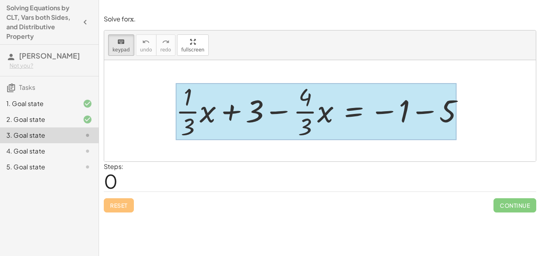
click at [343, 111] on div at bounding box center [316, 111] width 280 height 57
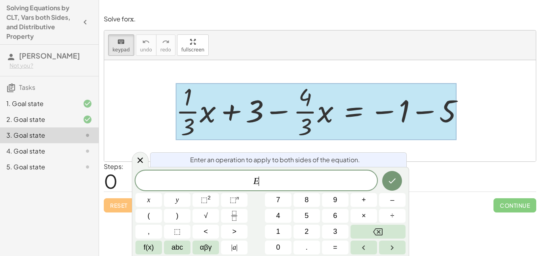
scroll to position [2, 0]
click at [368, 210] on button "×" at bounding box center [364, 216] width 27 height 14
click at [337, 225] on button "3" at bounding box center [335, 232] width 27 height 14
click at [394, 176] on icon "Done" at bounding box center [392, 181] width 10 height 10
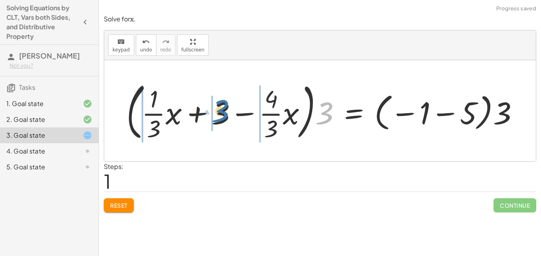
drag, startPoint x: 318, startPoint y: 116, endPoint x: 210, endPoint y: 113, distance: 108.2
click at [210, 113] on div at bounding box center [325, 111] width 406 height 66
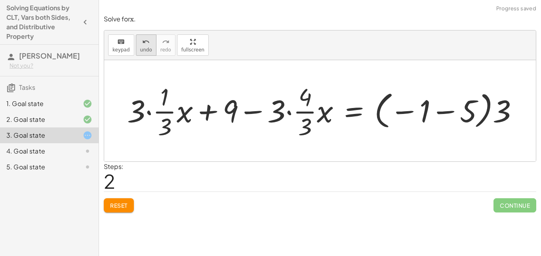
click at [147, 42] on icon "undo" at bounding box center [146, 42] width 8 height 10
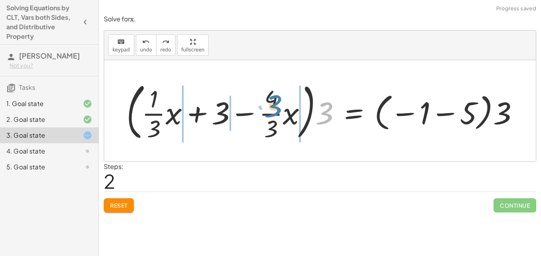
drag, startPoint x: 322, startPoint y: 118, endPoint x: 271, endPoint y: 110, distance: 52.5
click at [271, 110] on div at bounding box center [325, 111] width 406 height 66
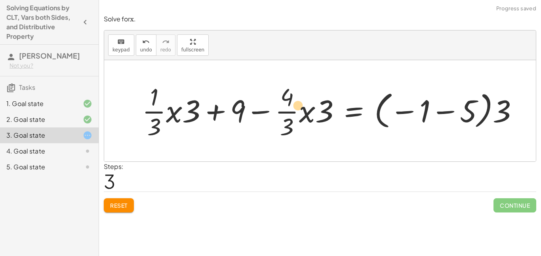
drag, startPoint x: 314, startPoint y: 113, endPoint x: 299, endPoint y: 114, distance: 14.7
click at [299, 114] on div at bounding box center [333, 110] width 391 height 61
drag, startPoint x: 327, startPoint y: 114, endPoint x: 293, endPoint y: 107, distance: 34.6
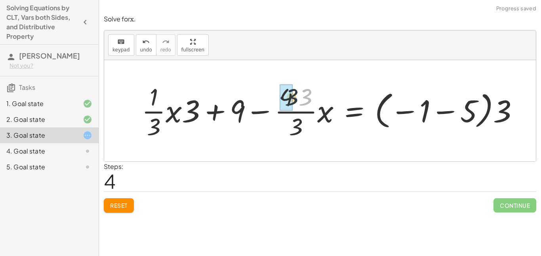
drag, startPoint x: 305, startPoint y: 103, endPoint x: 290, endPoint y: 103, distance: 15.1
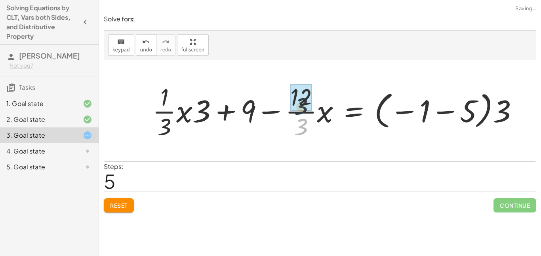
drag, startPoint x: 302, startPoint y: 128, endPoint x: 301, endPoint y: 99, distance: 28.9
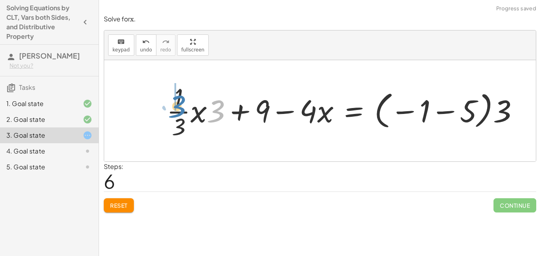
drag, startPoint x: 215, startPoint y: 120, endPoint x: 175, endPoint y: 112, distance: 40.3
click at [175, 112] on div at bounding box center [346, 110] width 366 height 61
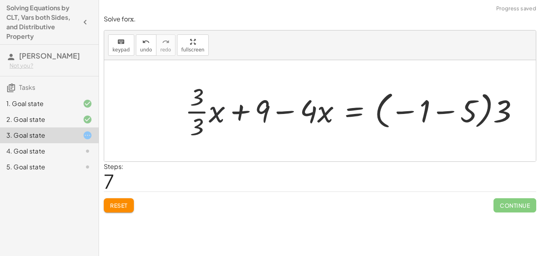
click at [213, 114] on div at bounding box center [355, 110] width 348 height 61
drag, startPoint x: 208, startPoint y: 126, endPoint x: 209, endPoint y: 102, distance: 23.4
click at [209, 102] on div at bounding box center [357, 110] width 344 height 61
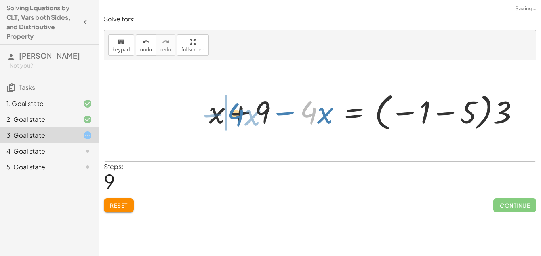
drag, startPoint x: 309, startPoint y: 117, endPoint x: 236, endPoint y: 119, distance: 73.7
click at [236, 119] on div at bounding box center [367, 111] width 324 height 44
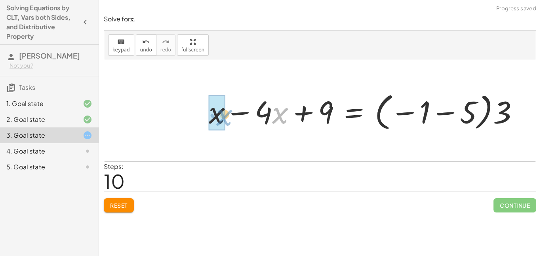
drag, startPoint x: 278, startPoint y: 111, endPoint x: 219, endPoint y: 113, distance: 58.2
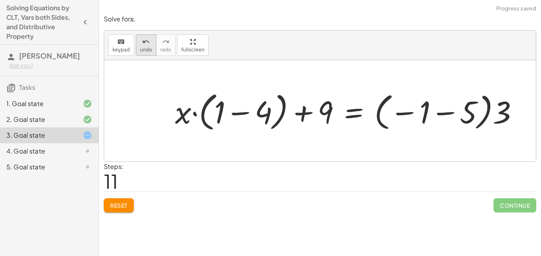
click at [145, 52] on span "undo" at bounding box center [146, 50] width 12 height 6
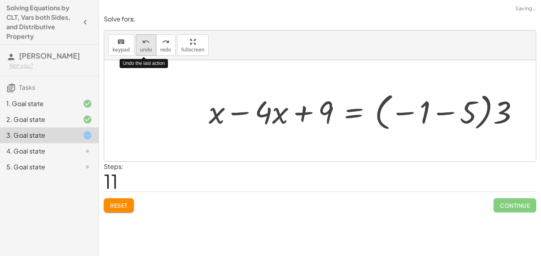
click at [145, 52] on span "undo" at bounding box center [146, 50] width 12 height 6
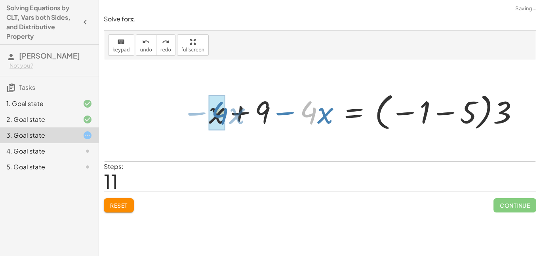
drag, startPoint x: 313, startPoint y: 122, endPoint x: 224, endPoint y: 122, distance: 89.1
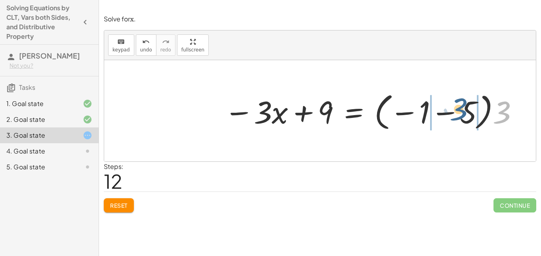
drag, startPoint x: 500, startPoint y: 114, endPoint x: 456, endPoint y: 111, distance: 43.7
click at [456, 111] on div at bounding box center [371, 111] width 303 height 44
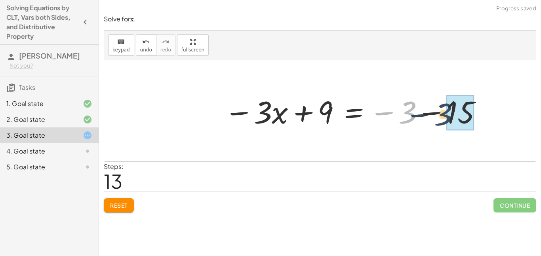
drag, startPoint x: 410, startPoint y: 114, endPoint x: 461, endPoint y: 116, distance: 51.5
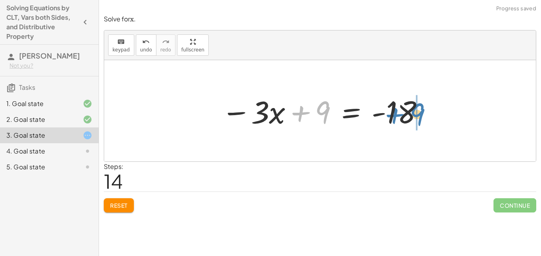
drag, startPoint x: 324, startPoint y: 116, endPoint x: 418, endPoint y: 118, distance: 94.7
click at [418, 118] on div at bounding box center [322, 111] width 211 height 41
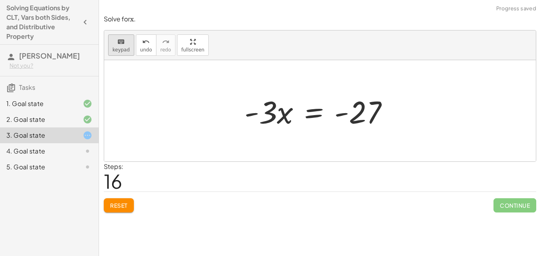
click at [124, 48] on span "keypad" at bounding box center [120, 50] width 17 height 6
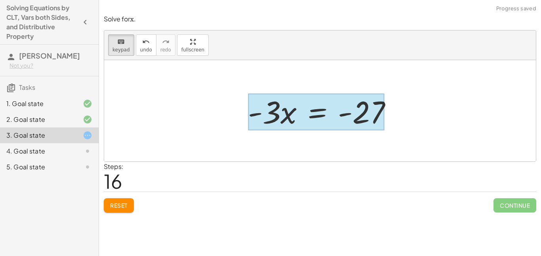
click at [319, 119] on div at bounding box center [316, 111] width 137 height 37
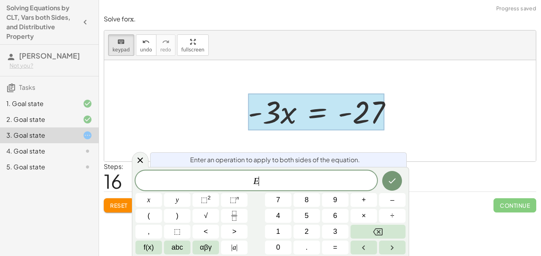
scroll to position [2, 0]
click at [391, 211] on span "÷" at bounding box center [393, 216] width 4 height 11
click at [395, 181] on icon "Done" at bounding box center [392, 181] width 10 height 10
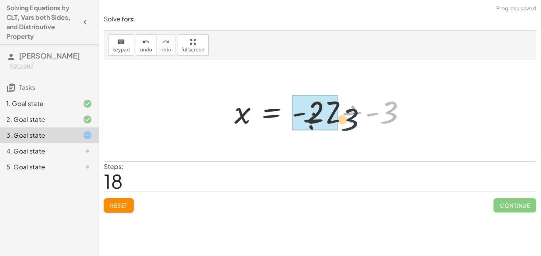
drag, startPoint x: 396, startPoint y: 111, endPoint x: 299, endPoint y: 116, distance: 96.4
click at [299, 116] on div at bounding box center [323, 111] width 185 height 41
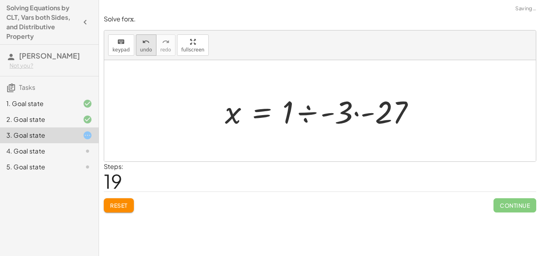
click at [141, 55] on button "undo undo" at bounding box center [146, 44] width 21 height 21
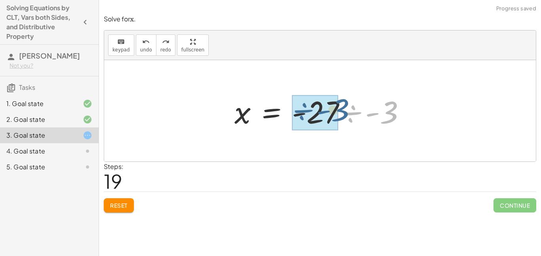
drag, startPoint x: 381, startPoint y: 116, endPoint x: 317, endPoint y: 111, distance: 64.0
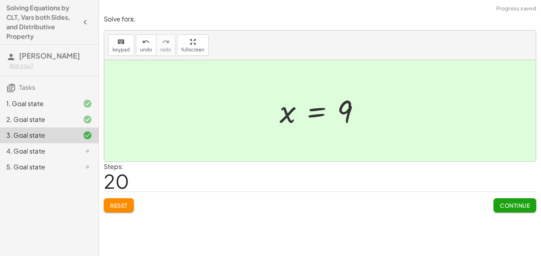
click at [526, 209] on button "Continue" at bounding box center [514, 205] width 43 height 14
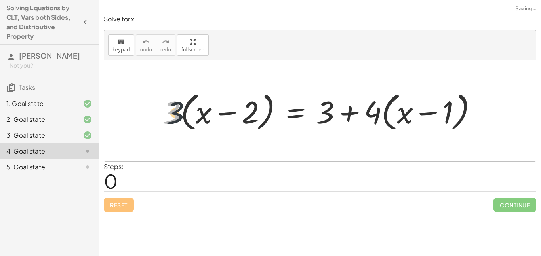
drag, startPoint x: 161, startPoint y: 109, endPoint x: 189, endPoint y: 113, distance: 27.6
click at [189, 113] on div at bounding box center [322, 111] width 329 height 46
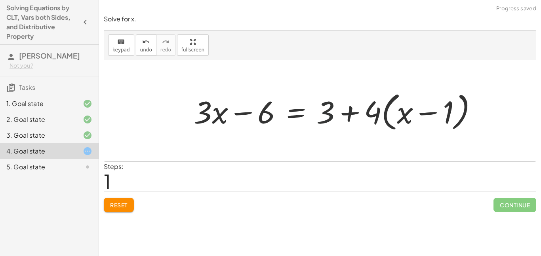
click at [320, 116] on div at bounding box center [339, 111] width 298 height 46
drag, startPoint x: 368, startPoint y: 114, endPoint x: 402, endPoint y: 113, distance: 34.5
click at [402, 113] on div at bounding box center [339, 111] width 298 height 46
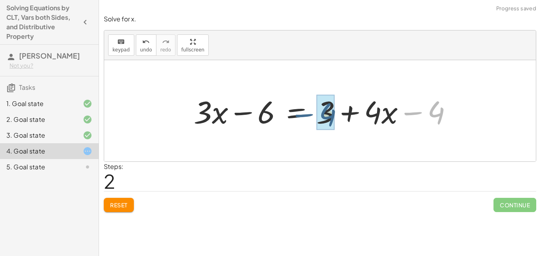
drag, startPoint x: 434, startPoint y: 114, endPoint x: 323, endPoint y: 115, distance: 110.5
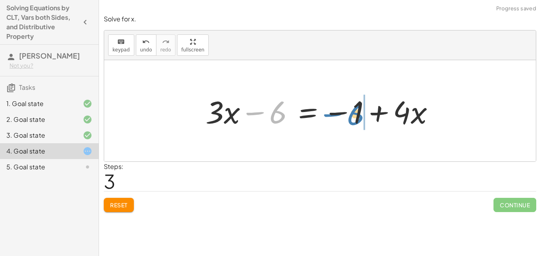
drag, startPoint x: 282, startPoint y: 114, endPoint x: 360, endPoint y: 114, distance: 77.6
click at [360, 114] on div at bounding box center [323, 111] width 243 height 41
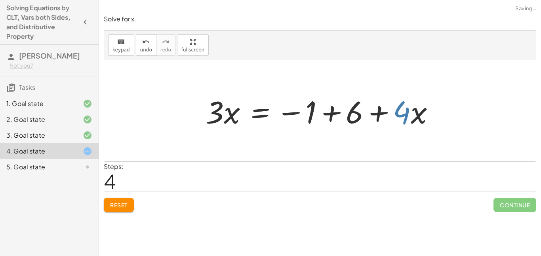
click at [396, 115] on div at bounding box center [323, 111] width 243 height 41
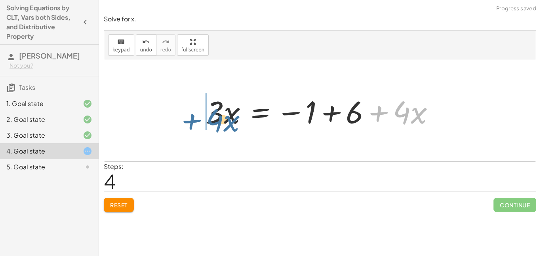
drag, startPoint x: 382, startPoint y: 113, endPoint x: 196, endPoint y: 116, distance: 185.8
click at [196, 116] on div "· 3 · ( + x − 2 ) = + 3 + · 4 · ( + x − 1 ) + · 3 · x − · 3 · 2 = + 3 + · 4 · (…" at bounding box center [320, 111] width 253 height 45
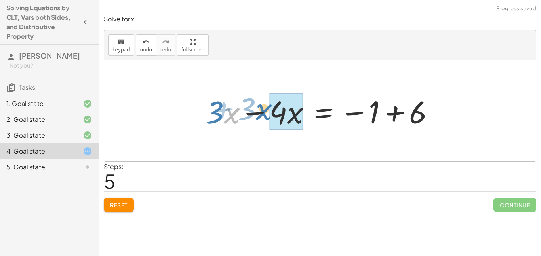
drag, startPoint x: 220, startPoint y: 117, endPoint x: 253, endPoint y: 113, distance: 32.7
click at [253, 113] on div at bounding box center [323, 111] width 243 height 41
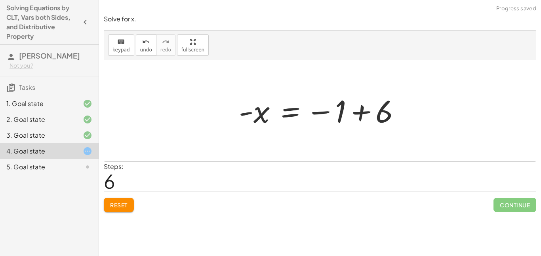
click at [272, 113] on div at bounding box center [323, 110] width 176 height 39
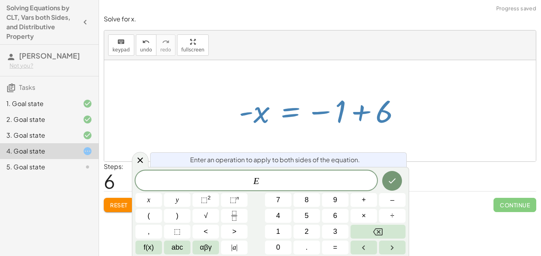
click at [251, 116] on div at bounding box center [323, 110] width 176 height 39
click at [139, 162] on icon at bounding box center [140, 161] width 6 height 6
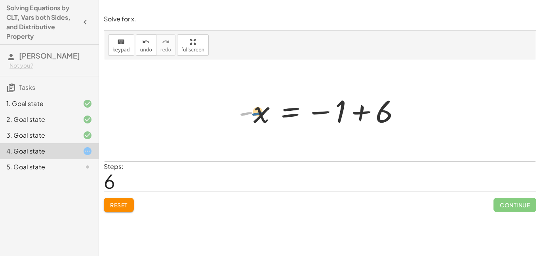
drag, startPoint x: 245, startPoint y: 112, endPoint x: 258, endPoint y: 111, distance: 13.1
click at [258, 111] on div at bounding box center [323, 110] width 176 height 39
drag, startPoint x: 261, startPoint y: 113, endPoint x: 245, endPoint y: 111, distance: 15.9
click at [245, 111] on div at bounding box center [323, 110] width 176 height 39
drag, startPoint x: 337, startPoint y: 114, endPoint x: 402, endPoint y: 115, distance: 65.0
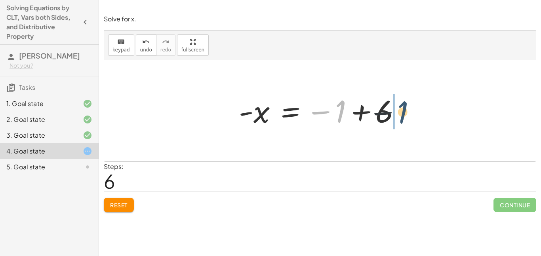
click at [402, 115] on div at bounding box center [323, 110] width 176 height 39
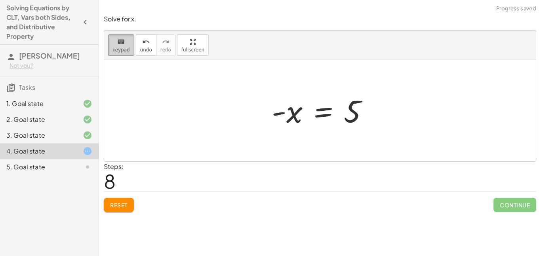
click at [125, 48] on span "keypad" at bounding box center [120, 50] width 17 height 6
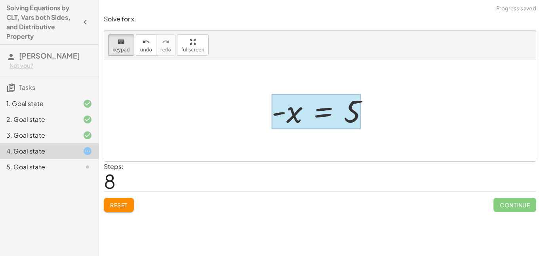
click at [314, 170] on div "Steps: 8" at bounding box center [320, 176] width 432 height 29
click at [322, 120] on div at bounding box center [316, 111] width 89 height 35
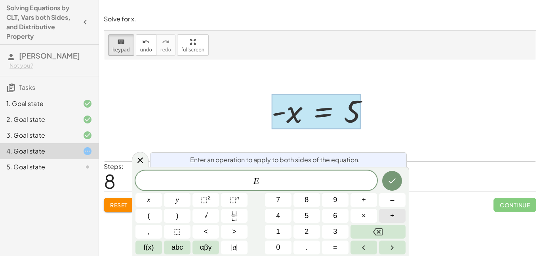
click at [389, 218] on button "÷" at bounding box center [392, 216] width 27 height 14
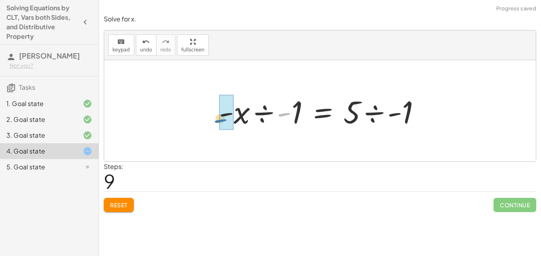
drag, startPoint x: 288, startPoint y: 112, endPoint x: 227, endPoint y: 118, distance: 61.2
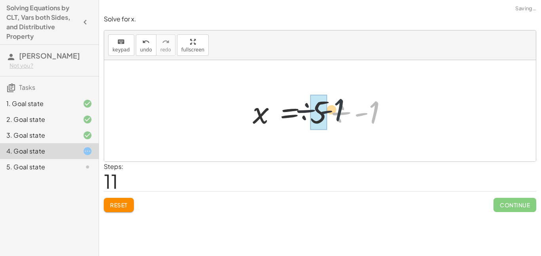
drag, startPoint x: 371, startPoint y: 114, endPoint x: 329, endPoint y: 110, distance: 42.6
click at [329, 110] on div at bounding box center [323, 111] width 149 height 41
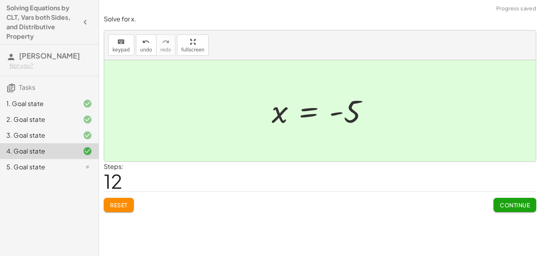
click at [507, 202] on span "Continue" at bounding box center [515, 205] width 30 height 7
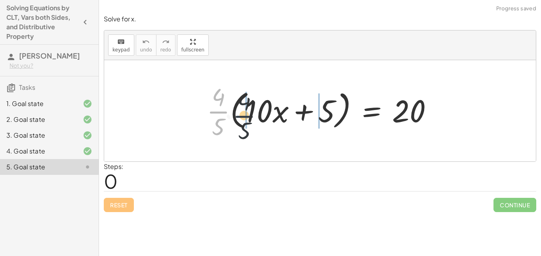
drag, startPoint x: 219, startPoint y: 107, endPoint x: 251, endPoint y: 111, distance: 32.8
click at [251, 111] on div at bounding box center [323, 110] width 240 height 61
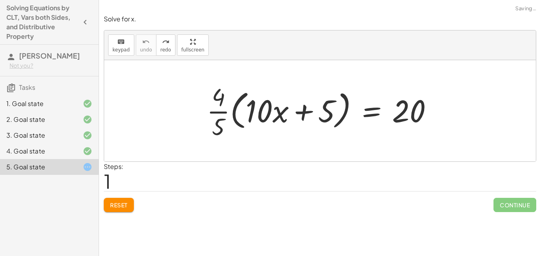
click at [120, 200] on button "Reset" at bounding box center [119, 205] width 30 height 14
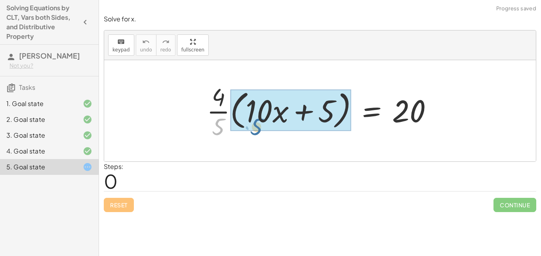
drag, startPoint x: 222, startPoint y: 120, endPoint x: 260, endPoint y: 119, distance: 38.0
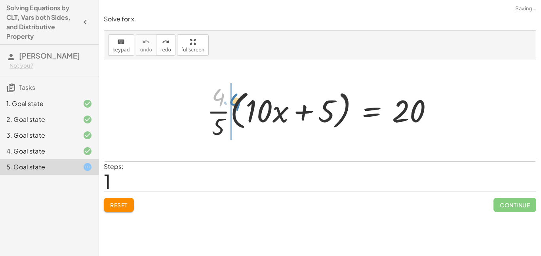
drag, startPoint x: 216, startPoint y: 101, endPoint x: 231, endPoint y: 108, distance: 16.7
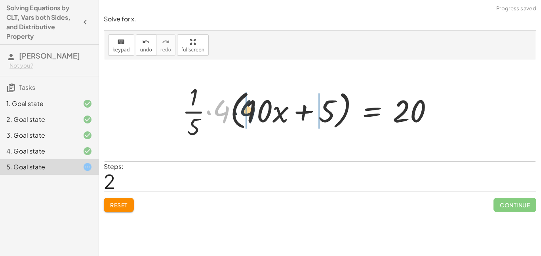
drag, startPoint x: 223, startPoint y: 115, endPoint x: 255, endPoint y: 114, distance: 32.5
click at [255, 114] on div at bounding box center [310, 110] width 265 height 61
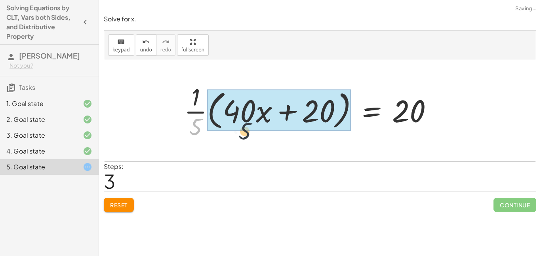
drag, startPoint x: 196, startPoint y: 120, endPoint x: 251, endPoint y: 124, distance: 55.2
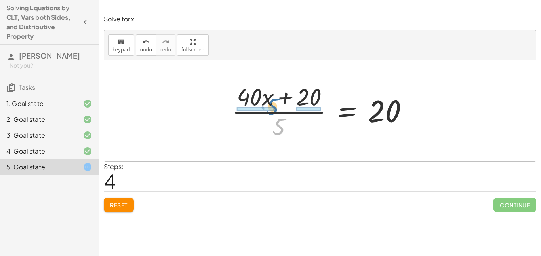
drag, startPoint x: 280, startPoint y: 123, endPoint x: 274, endPoint y: 104, distance: 19.8
click at [274, 104] on div at bounding box center [323, 110] width 191 height 61
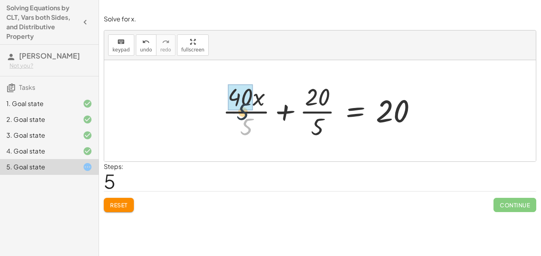
drag, startPoint x: 250, startPoint y: 122, endPoint x: 246, endPoint y: 102, distance: 19.7
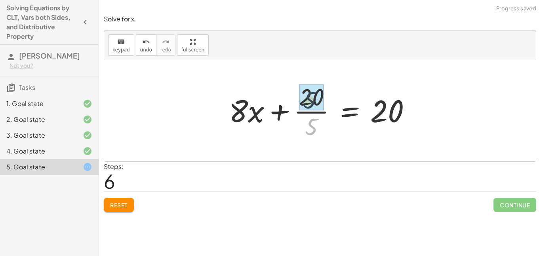
drag, startPoint x: 312, startPoint y: 125, endPoint x: 309, endPoint y: 97, distance: 27.8
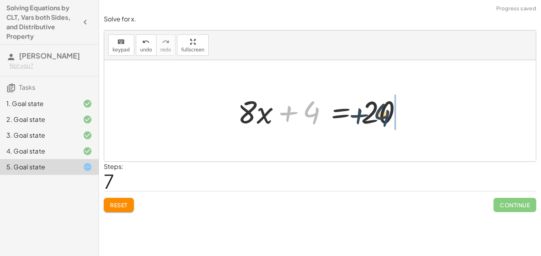
drag, startPoint x: 309, startPoint y: 114, endPoint x: 403, endPoint y: 116, distance: 94.3
click at [403, 116] on div at bounding box center [323, 111] width 179 height 41
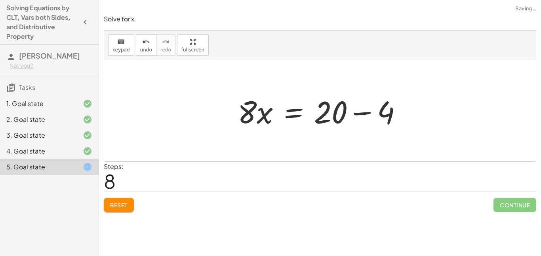
drag, startPoint x: 430, startPoint y: 116, endPoint x: 372, endPoint y: 111, distance: 58.1
click at [372, 111] on div "· · 4 · 5 · ( + · 10 · x + 5 ) = 20 · · 1 · 5 · 4 · ( + · 10 · x + 5 ) = 20 · ·…" at bounding box center [320, 110] width 432 height 101
click at [289, 120] on div at bounding box center [297, 111] width 127 height 41
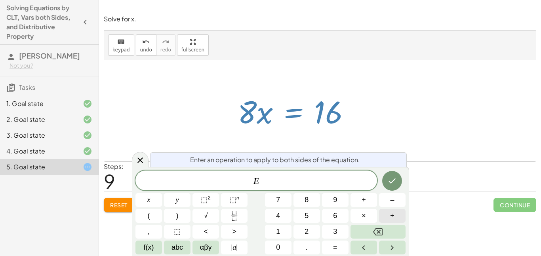
click at [384, 216] on button "÷" at bounding box center [392, 216] width 27 height 14
click at [387, 184] on icon "Done" at bounding box center [392, 181] width 10 height 10
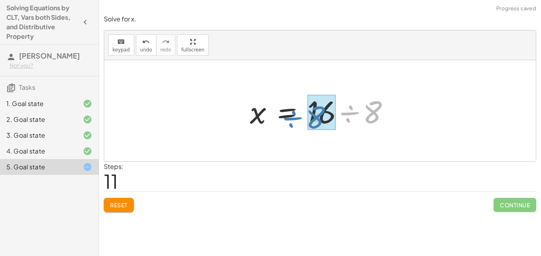
drag, startPoint x: 408, startPoint y: 106, endPoint x: 352, endPoint y: 111, distance: 56.0
click at [352, 111] on div at bounding box center [323, 111] width 154 height 41
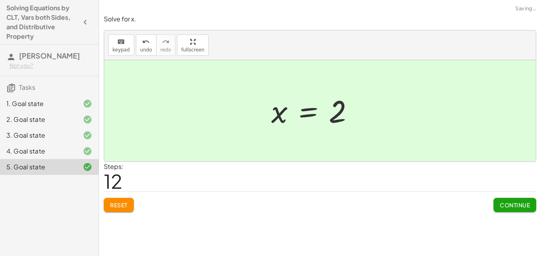
click at [518, 206] on span "Continue" at bounding box center [515, 205] width 30 height 7
